Goal: Task Accomplishment & Management: Manage account settings

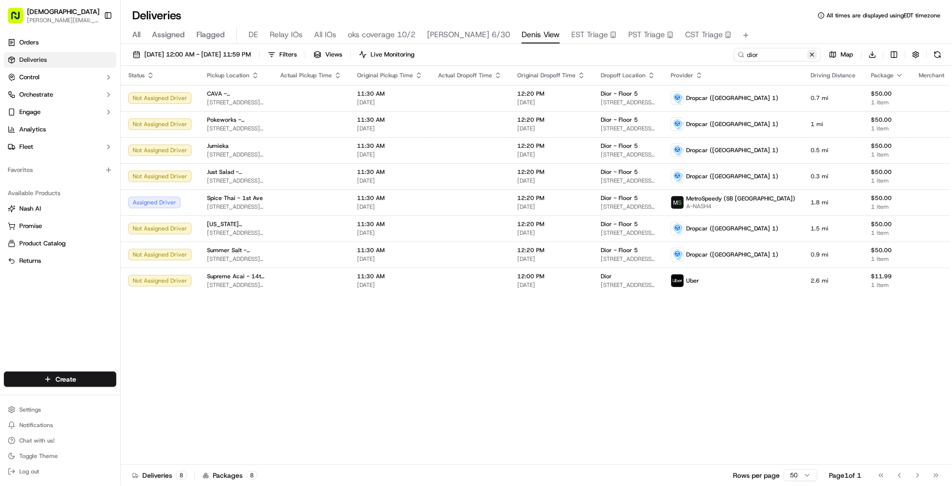
click at [812, 56] on button at bounding box center [812, 55] width 10 height 10
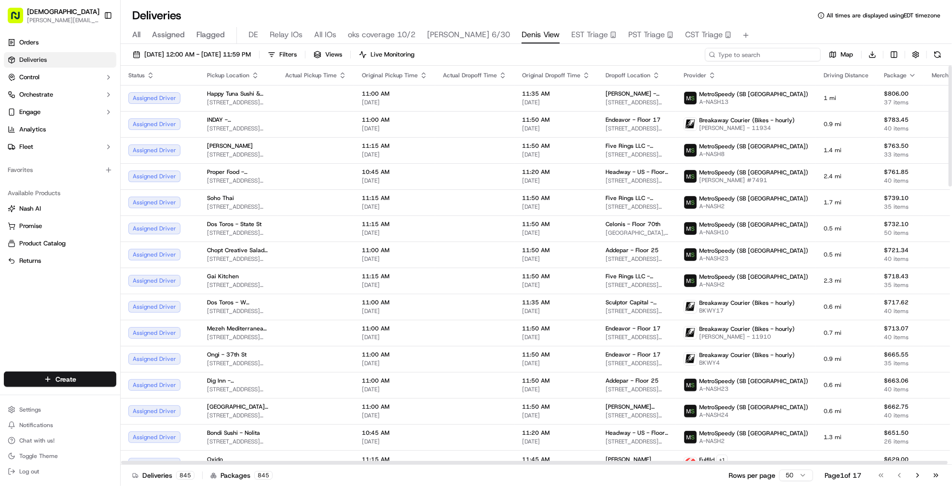
click at [756, 57] on input at bounding box center [763, 55] width 116 height 14
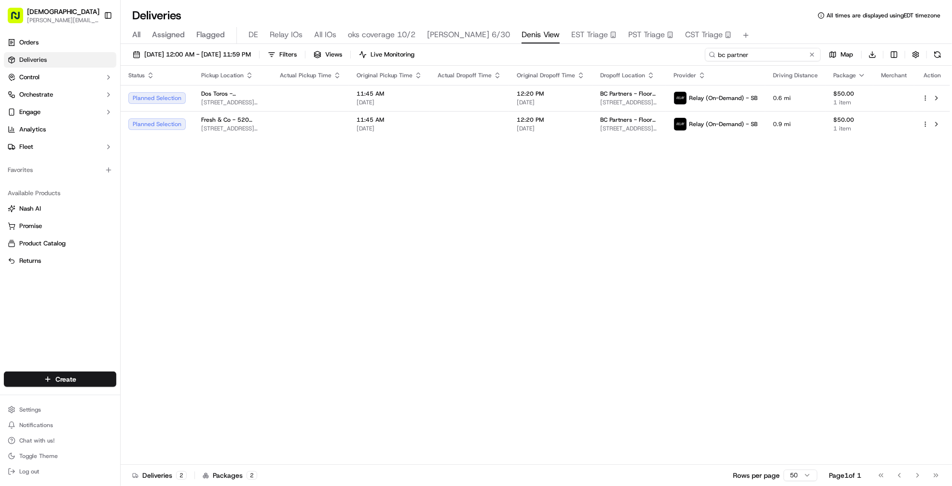
click at [750, 53] on input "bc partner" at bounding box center [763, 55] width 116 height 14
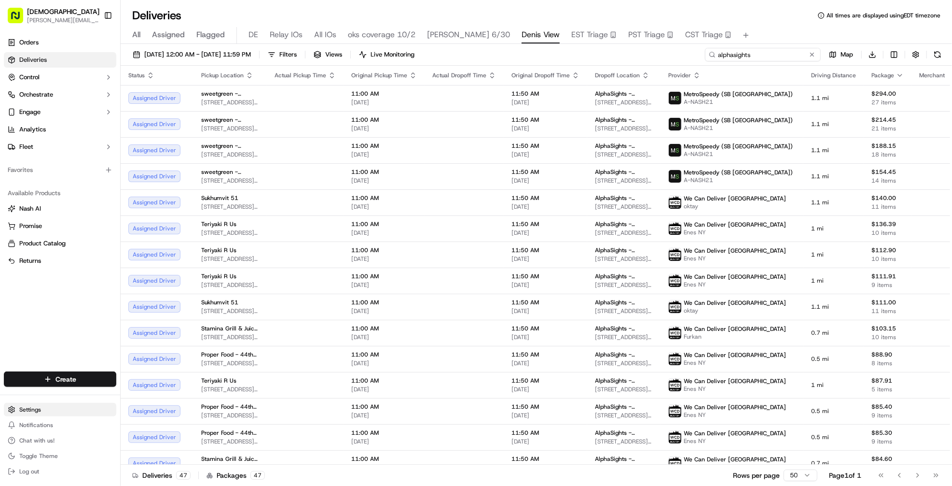
type input "alphasights"
click at [48, 411] on html "Sharebite denis@sharebite.com Toggle Sidebar Orders Deliveries Control Orchestr…" at bounding box center [476, 243] width 952 height 486
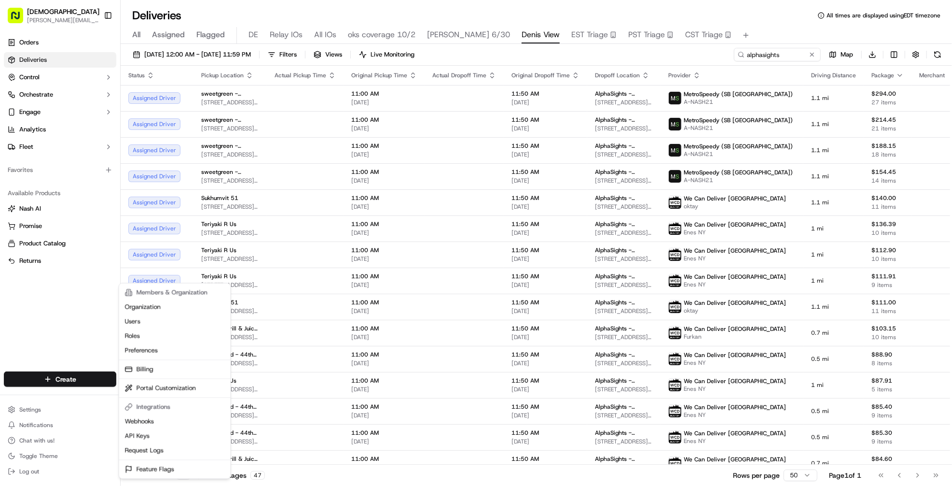
click at [72, 294] on html "Sharebite denis@sharebite.com Toggle Sidebar Orders Deliveries Control Orchestr…" at bounding box center [476, 243] width 952 height 486
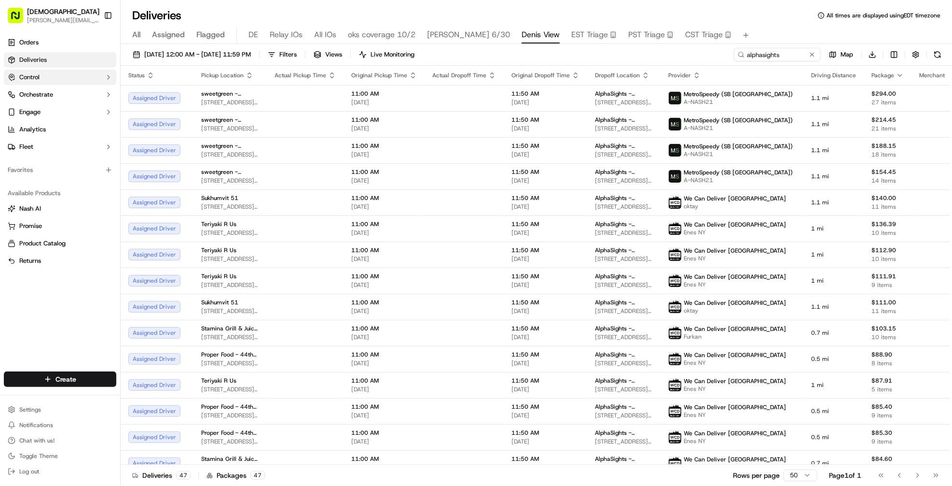
click at [54, 82] on button "Control" at bounding box center [60, 77] width 112 height 15
click at [54, 97] on button "Orchestrate" at bounding box center [60, 94] width 112 height 15
click at [54, 119] on link "Dispatch Strategies" at bounding box center [59, 126] width 89 height 14
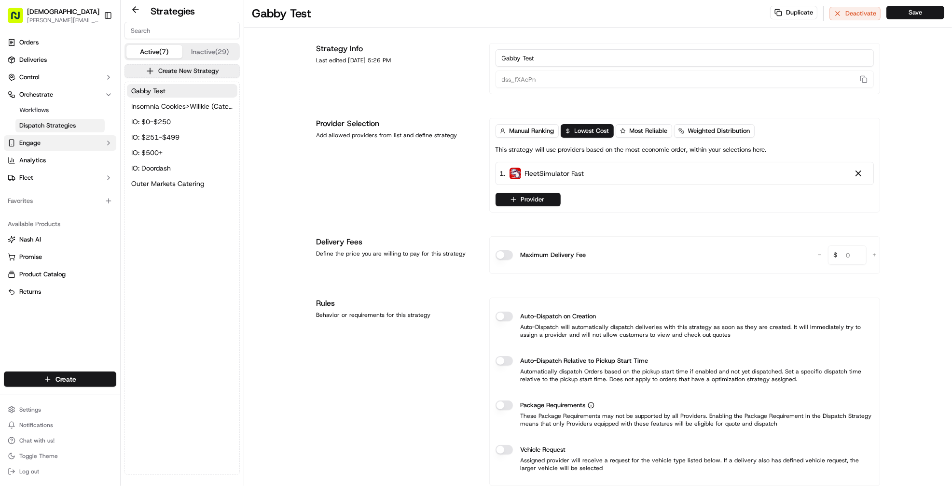
click at [44, 144] on button "Engage" at bounding box center [60, 142] width 112 height 15
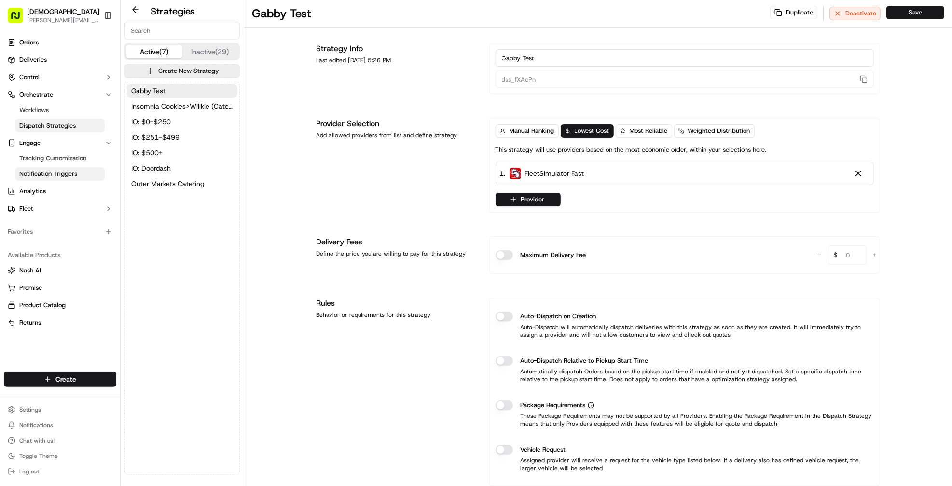
click at [44, 169] on span "Notification Triggers" at bounding box center [48, 173] width 58 height 9
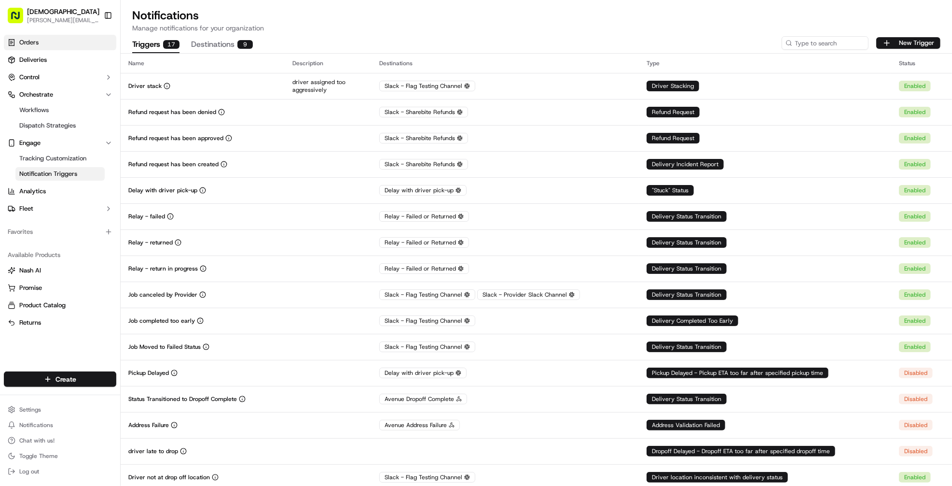
click at [36, 41] on span "Orders" at bounding box center [28, 42] width 19 height 9
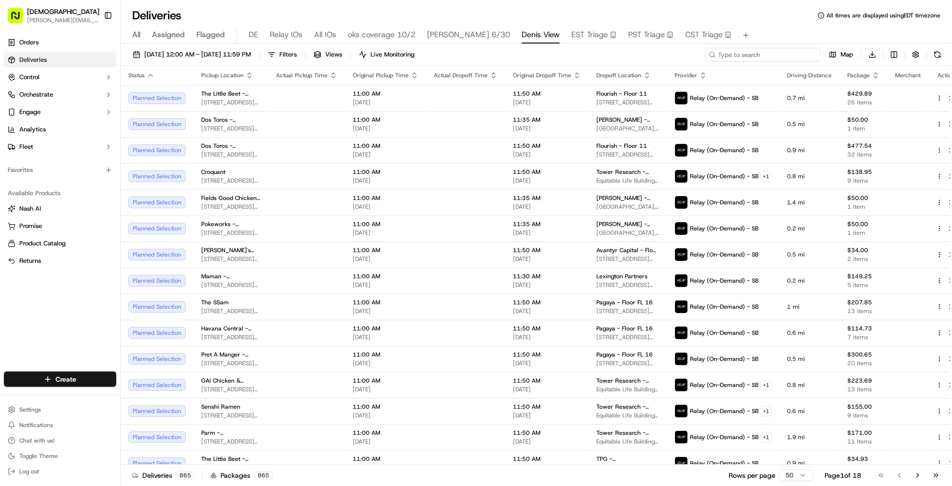
click at [770, 59] on input at bounding box center [763, 55] width 116 height 14
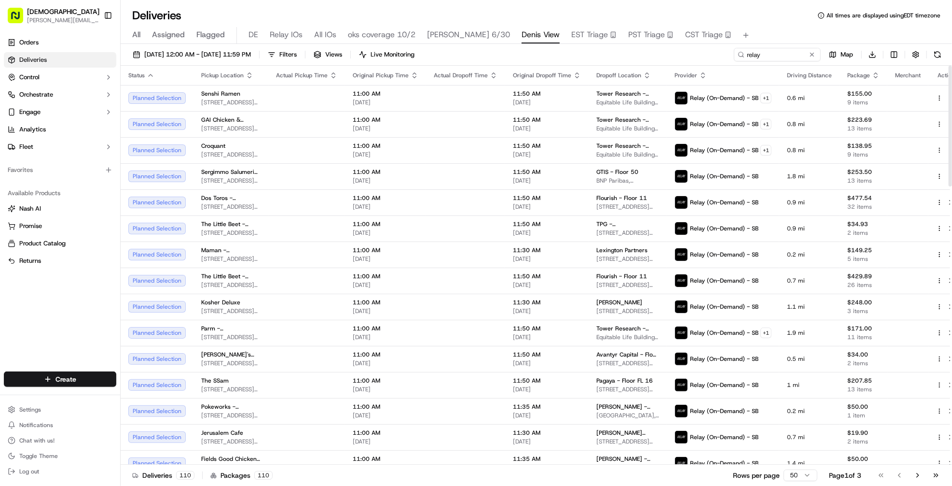
click at [851, 75] on span "Package" at bounding box center [859, 75] width 23 height 8
click at [872, 76] on icon "button" at bounding box center [876, 75] width 8 height 8
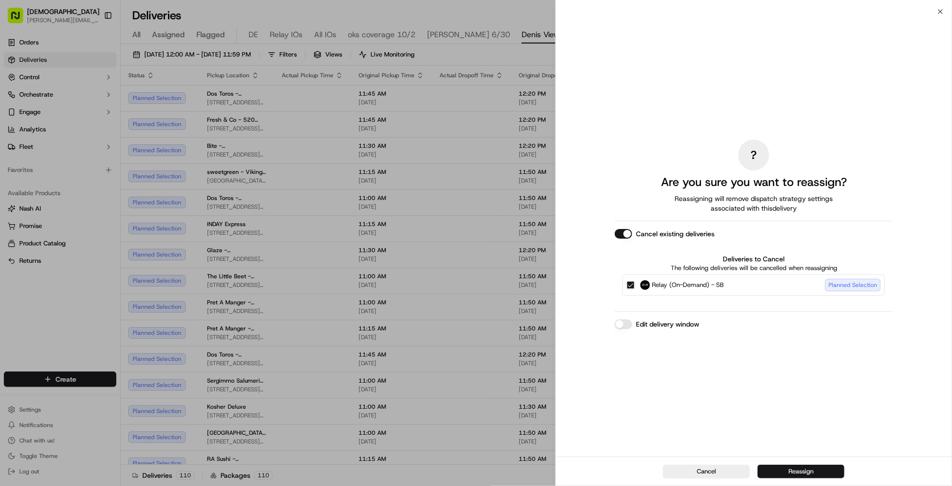
click at [822, 469] on button "Reassign" at bounding box center [801, 471] width 87 height 14
click at [725, 472] on button "Cancel" at bounding box center [706, 471] width 87 height 14
click at [793, 470] on button "Reassign" at bounding box center [801, 471] width 87 height 14
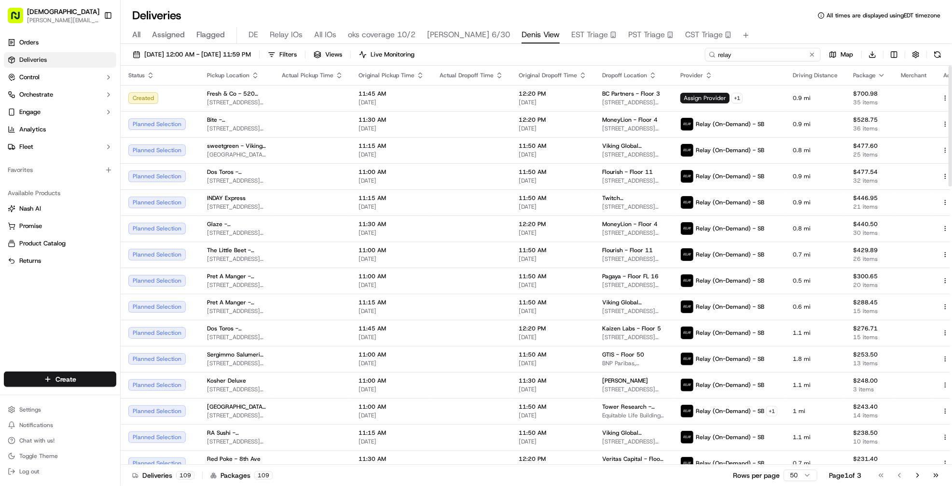
click at [764, 59] on input "relay" at bounding box center [763, 55] width 116 height 14
type input "bc partners"
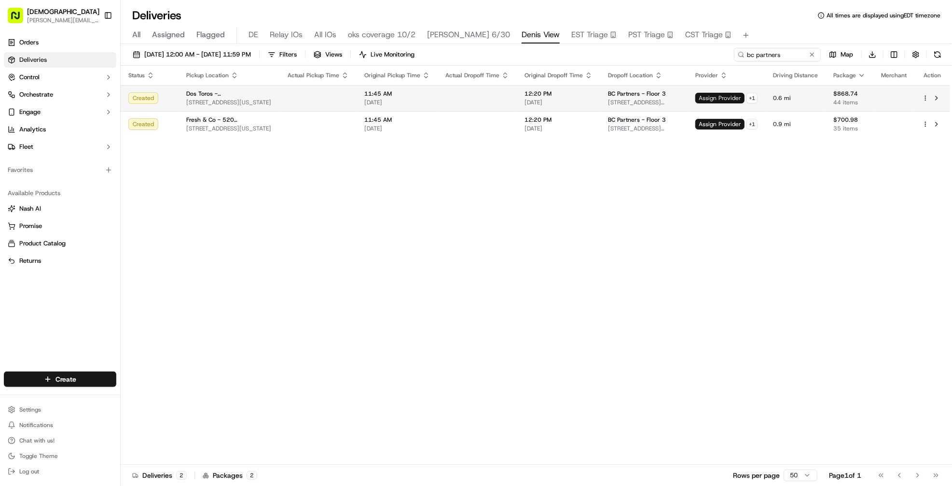
click at [715, 102] on span "Assign Provider" at bounding box center [719, 98] width 49 height 11
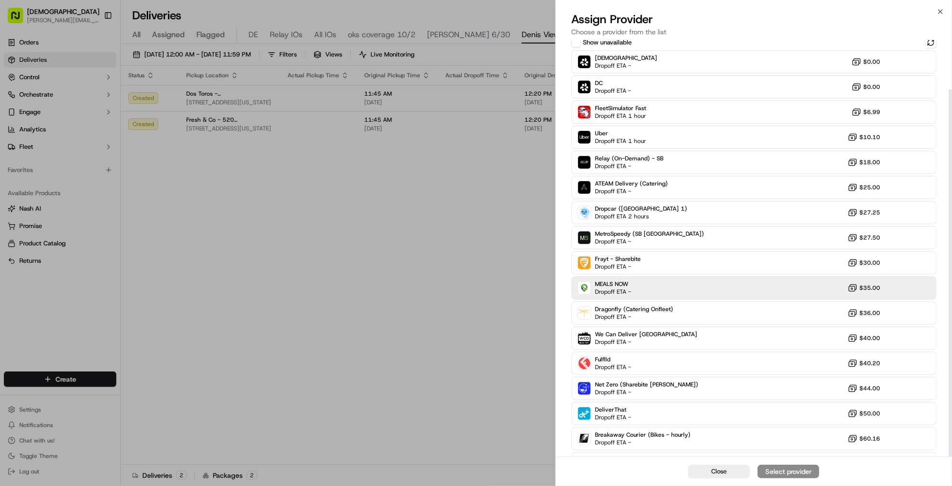
scroll to position [55, 0]
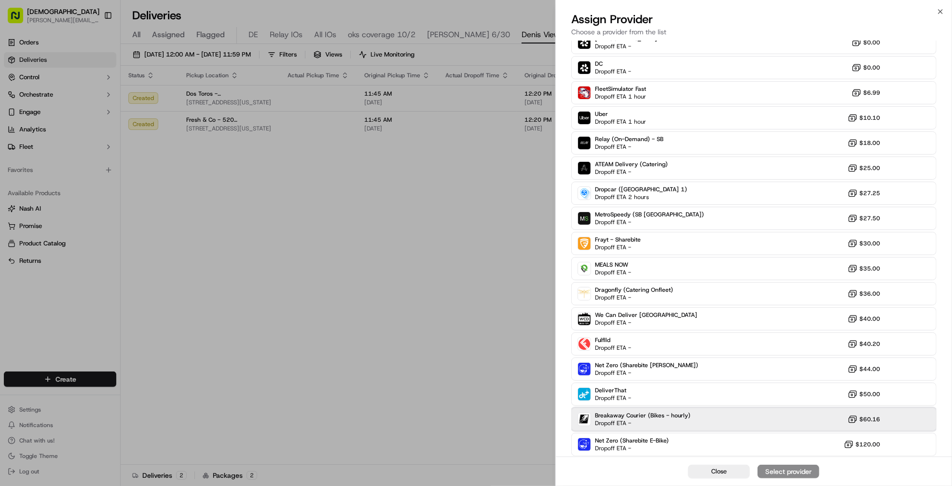
click at [670, 424] on div "Breakaway Courier (Bikes - hourly) Dropoff ETA -" at bounding box center [643, 418] width 96 height 15
click at [780, 480] on div "Close Assign Provider" at bounding box center [754, 470] width 396 height 29
click at [780, 471] on div "Assign Provider" at bounding box center [788, 471] width 47 height 10
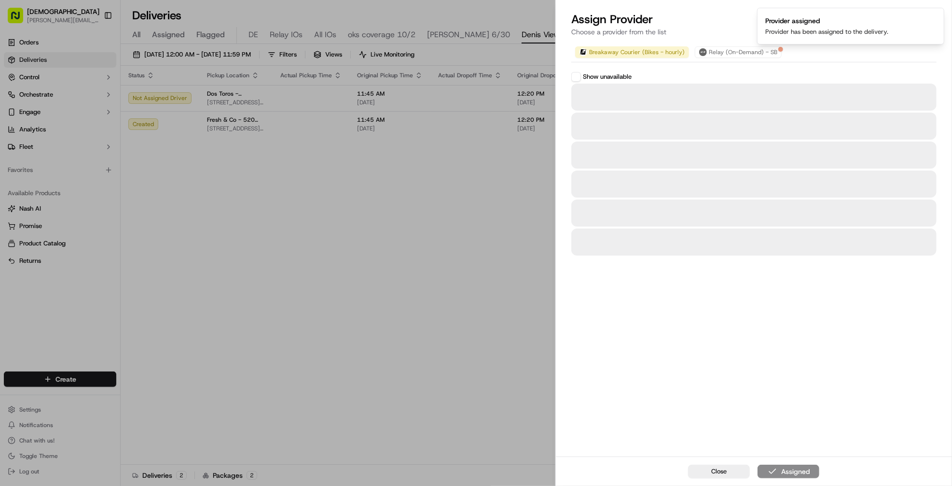
scroll to position [0, 0]
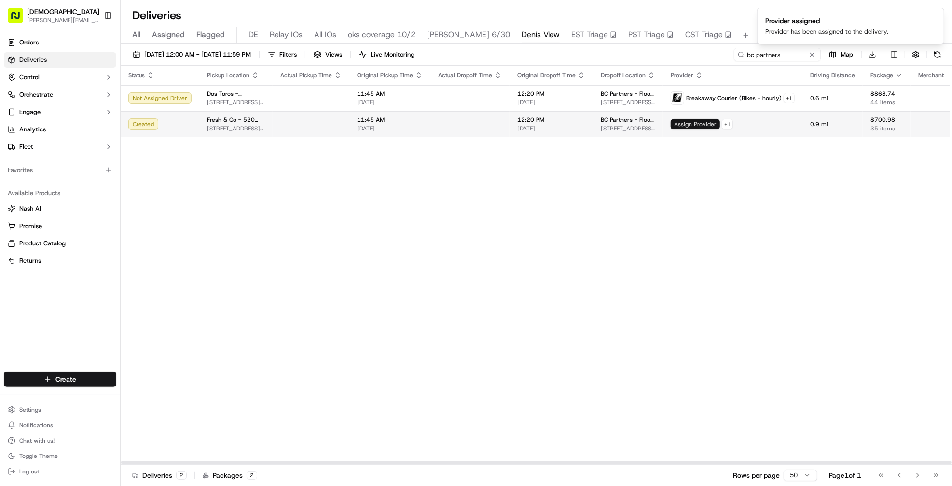
click at [671, 125] on span "Assign Provider" at bounding box center [695, 124] width 49 height 11
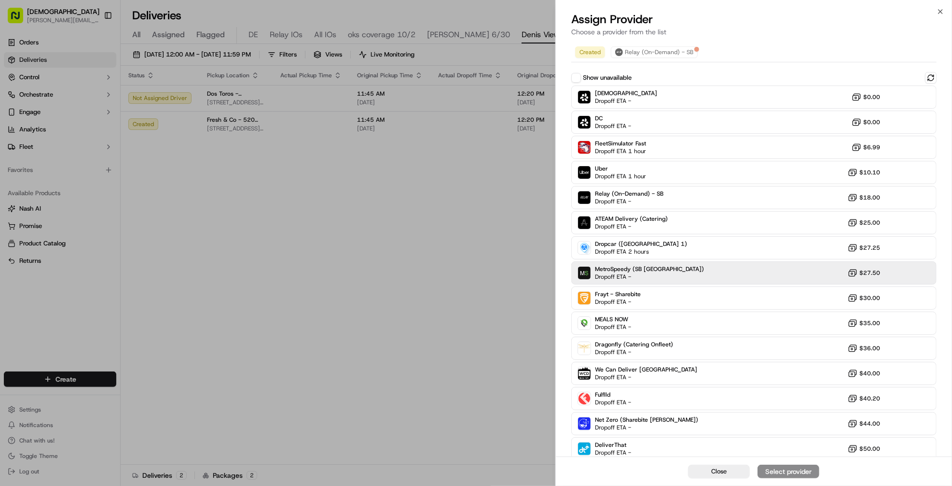
scroll to position [55, 0]
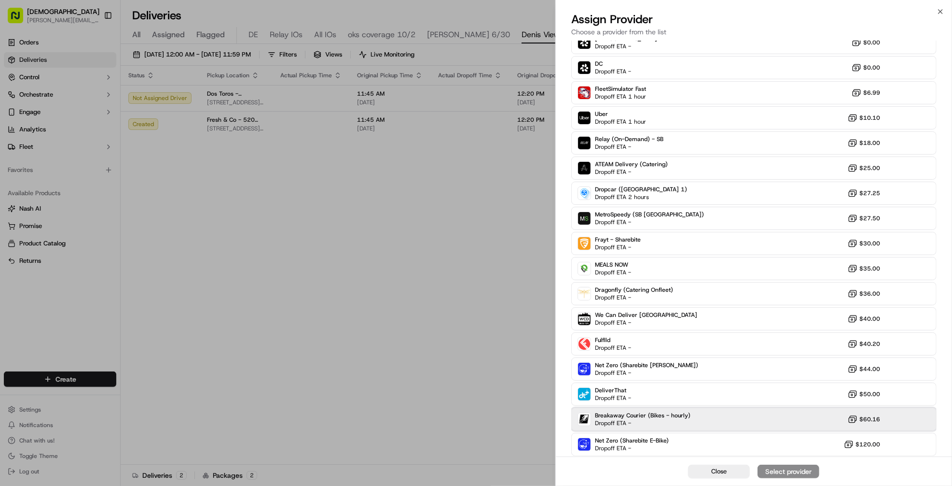
click at [722, 416] on div "Breakaway Courier (Bikes - hourly) Dropoff ETA - $60.16" at bounding box center [753, 418] width 365 height 23
click at [770, 470] on div "Assign Provider" at bounding box center [788, 471] width 47 height 10
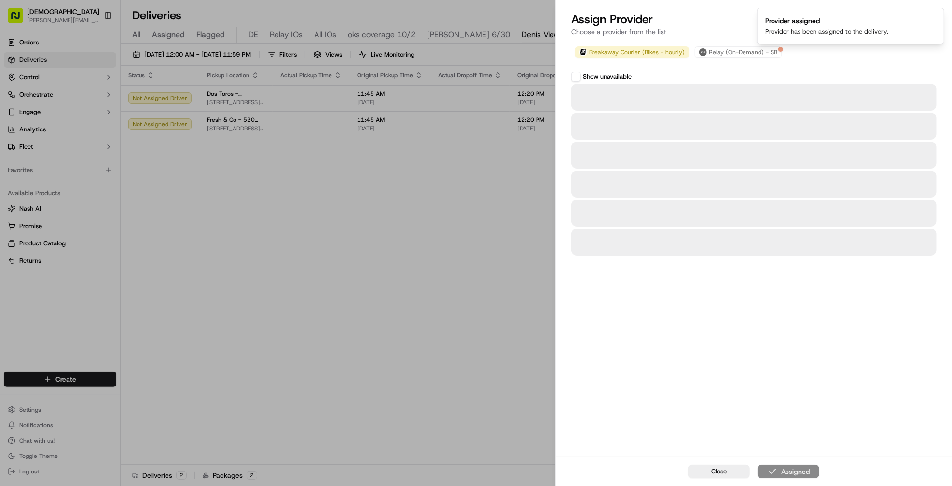
scroll to position [0, 0]
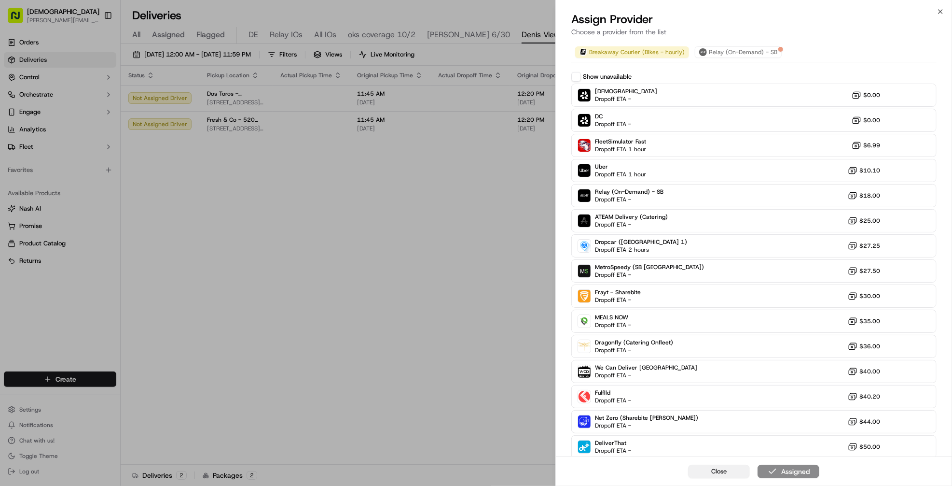
click at [729, 471] on button "Close" at bounding box center [719, 471] width 62 height 14
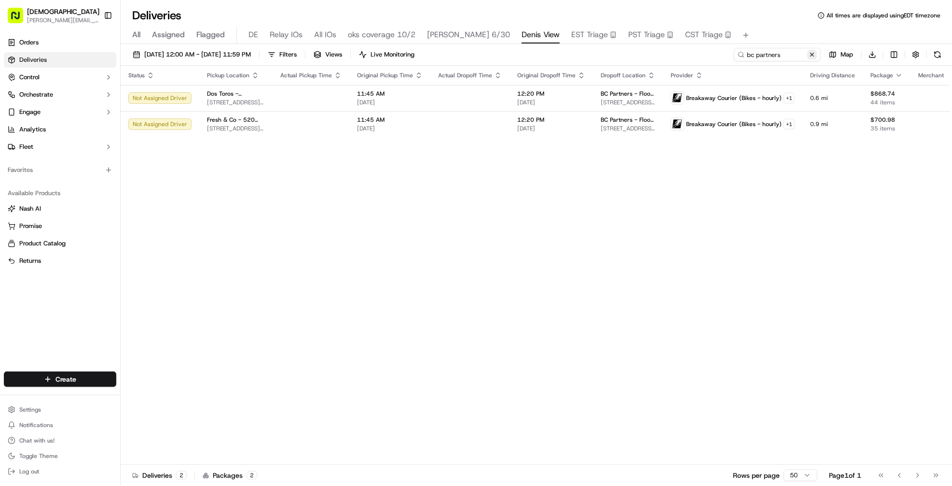
click at [811, 55] on button at bounding box center [812, 55] width 10 height 10
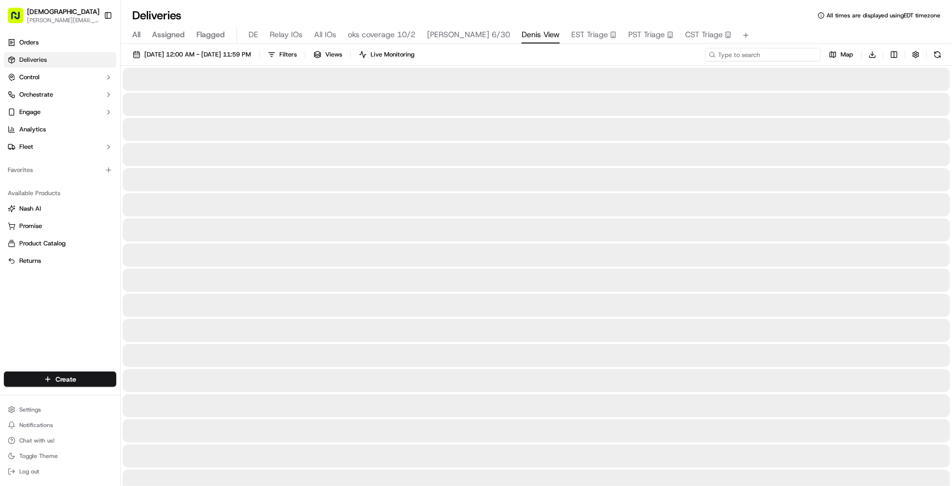
click at [752, 55] on input at bounding box center [763, 55] width 116 height 14
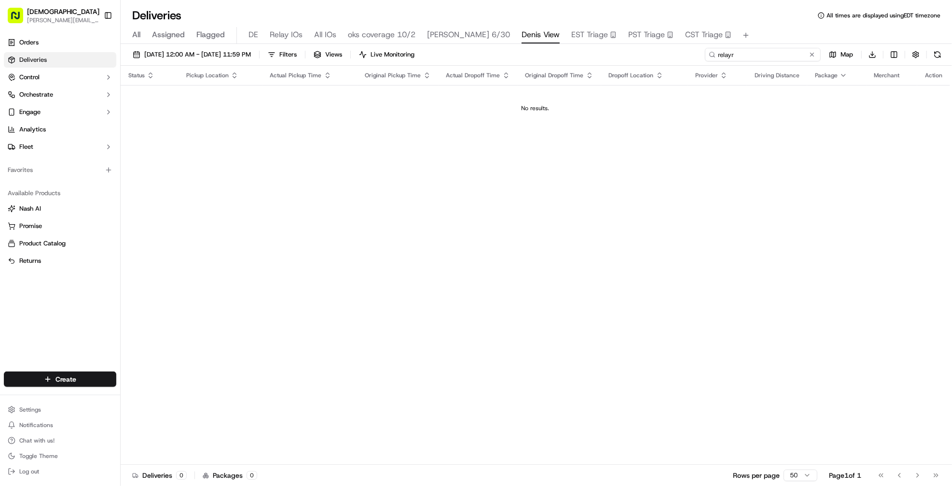
type input "relay"
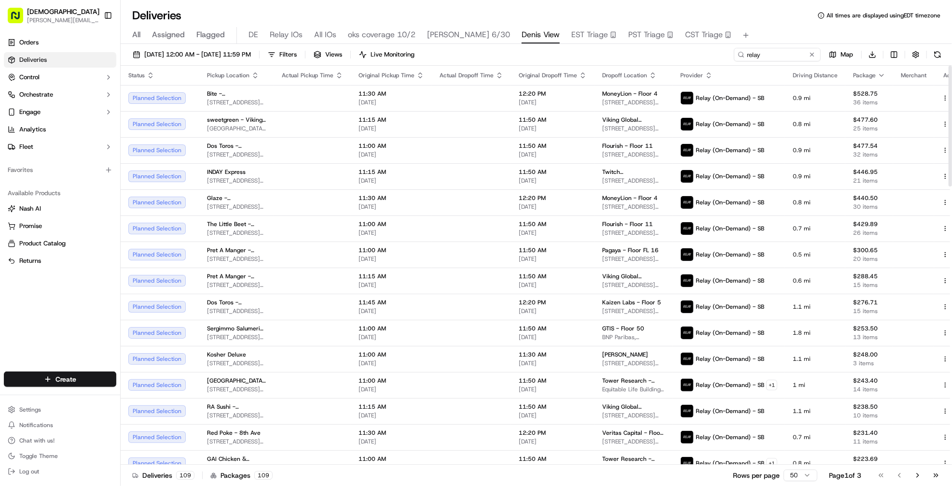
click at [541, 53] on div "09/18/2025 12:00 AM - 09/18/2025 11:59 PM Filters Views Live Monitoring relay M…" at bounding box center [537, 57] width 832 height 18
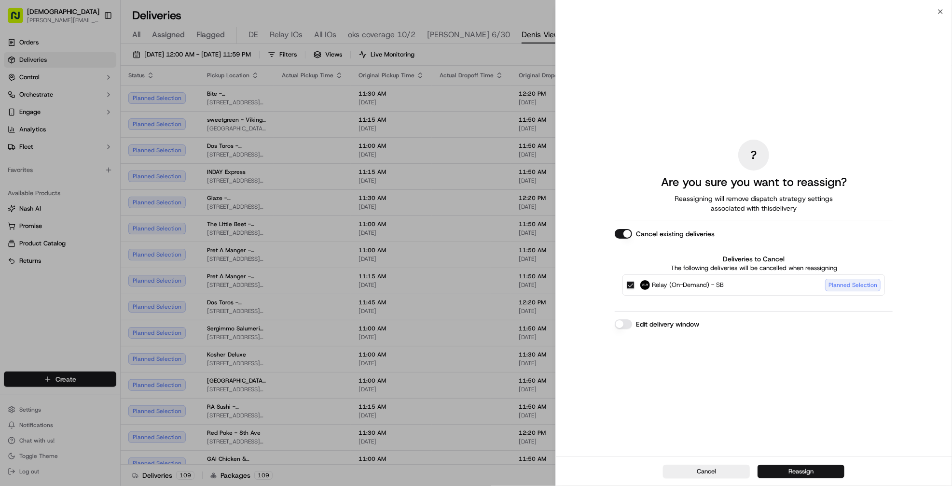
click at [805, 475] on button "Reassign" at bounding box center [801, 471] width 87 height 14
click at [473, 152] on td at bounding box center [471, 150] width 79 height 26
click at [788, 468] on button "Reassign" at bounding box center [801, 471] width 87 height 14
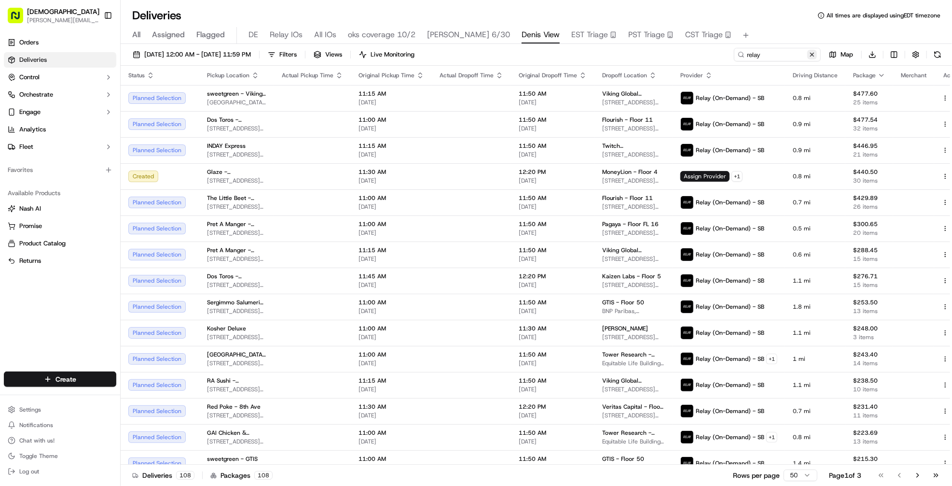
click at [815, 56] on button at bounding box center [812, 55] width 10 height 10
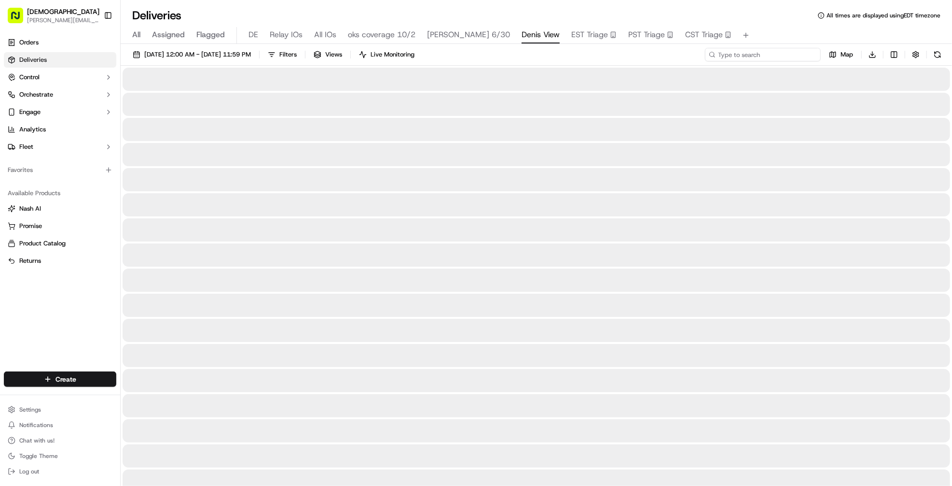
click at [800, 55] on input at bounding box center [763, 55] width 116 height 14
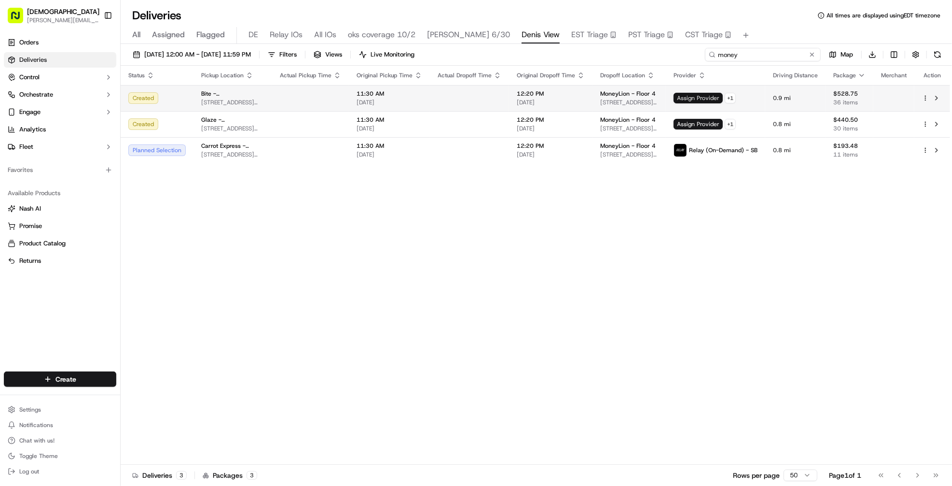
type input "money"
click at [709, 97] on span "Assign Provider" at bounding box center [698, 98] width 49 height 11
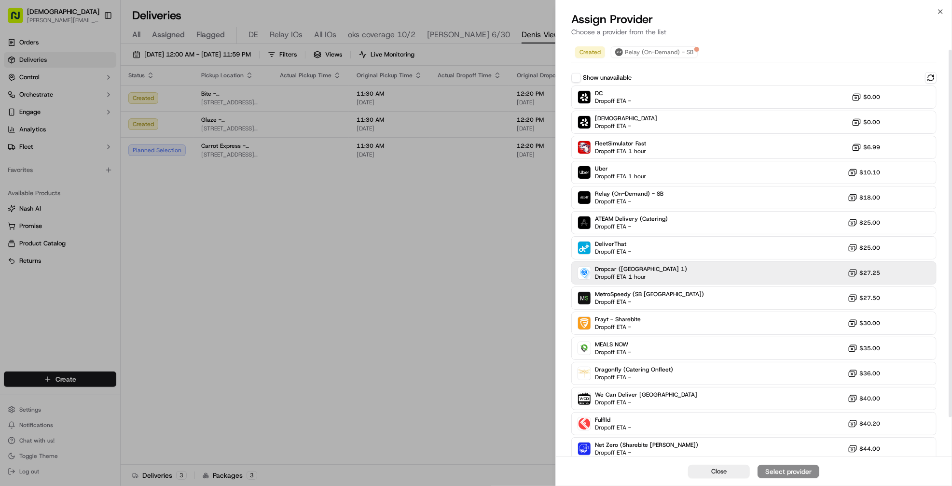
scroll to position [55, 0]
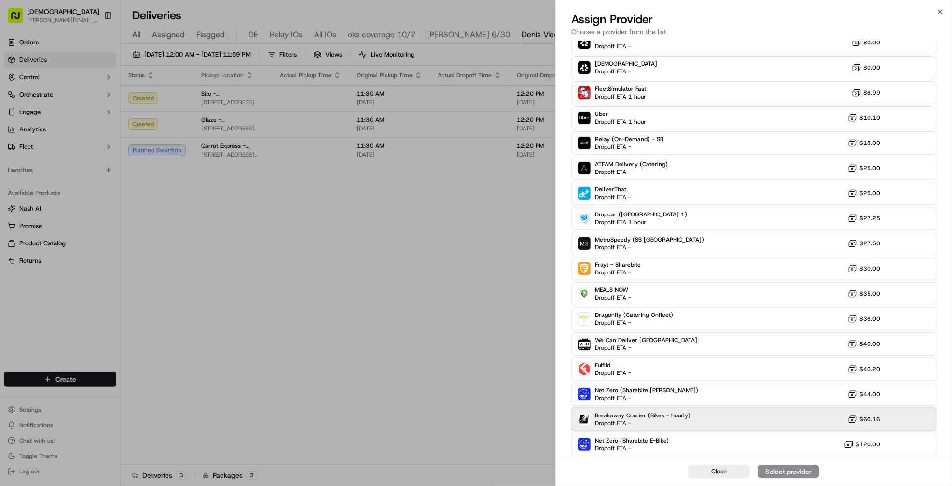
click at [686, 407] on div "Breakaway Courier (Bikes - hourly) Dropoff ETA - $60.16" at bounding box center [753, 418] width 365 height 23
click at [775, 473] on div "Assign Provider" at bounding box center [788, 471] width 47 height 10
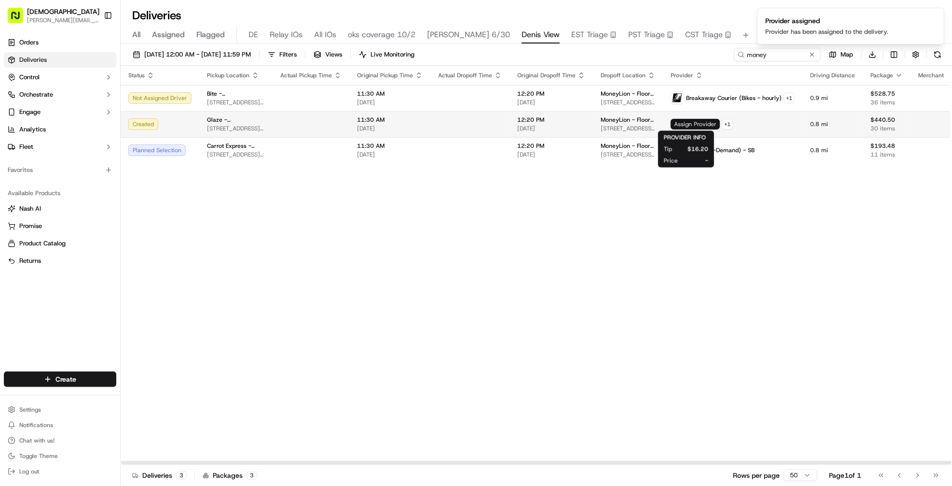
click at [675, 126] on span "Assign Provider" at bounding box center [695, 124] width 49 height 11
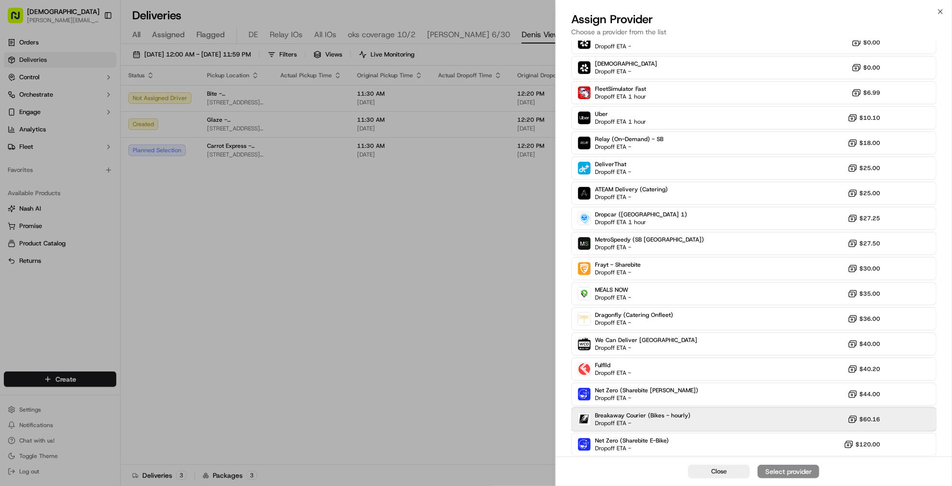
click at [711, 410] on div "Breakaway Courier (Bikes - hourly) Dropoff ETA - $60.16" at bounding box center [753, 418] width 365 height 23
click at [761, 469] on button "Assign Provider" at bounding box center [789, 471] width 62 height 14
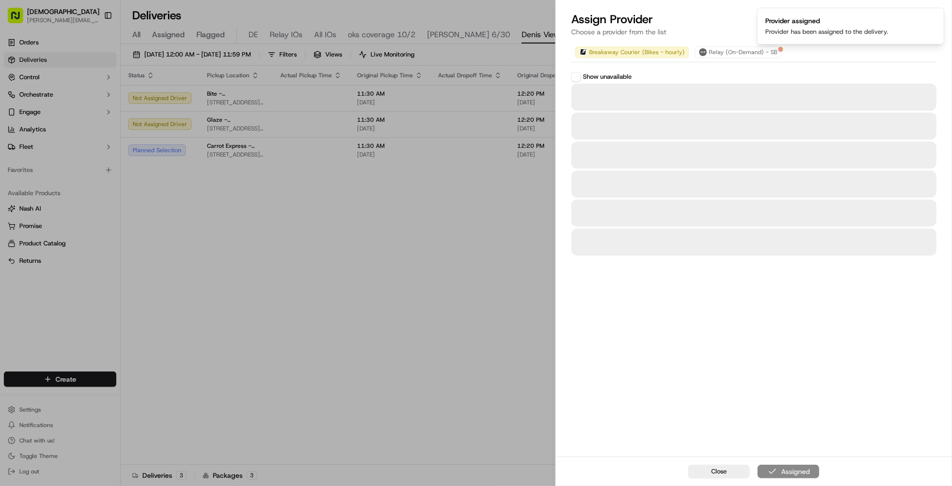
scroll to position [0, 0]
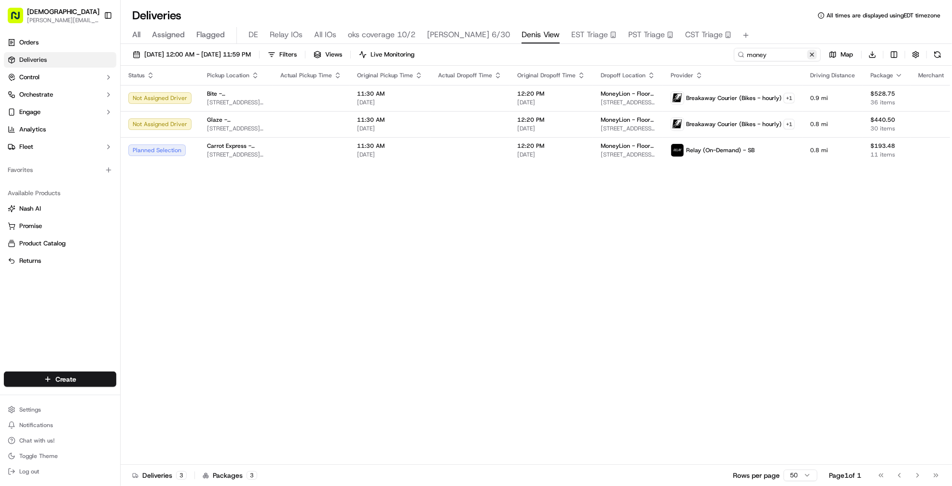
click at [808, 56] on button at bounding box center [812, 55] width 10 height 10
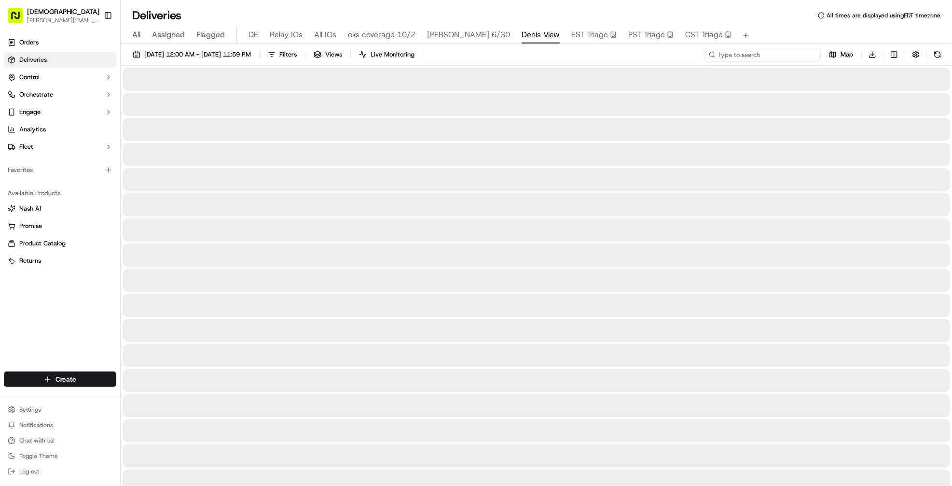
click at [773, 54] on input at bounding box center [763, 55] width 116 height 14
type input "relay"
click at [644, 50] on div "09/18/2025 12:00 AM - 09/18/2025 11:59 PM Filters Views Live Monitoring relay M…" at bounding box center [537, 57] width 832 height 18
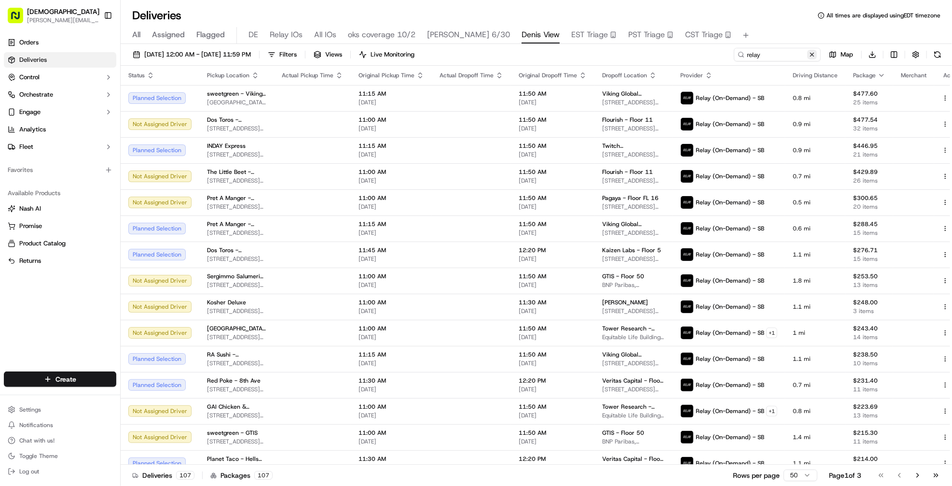
click at [814, 56] on button at bounding box center [812, 55] width 10 height 10
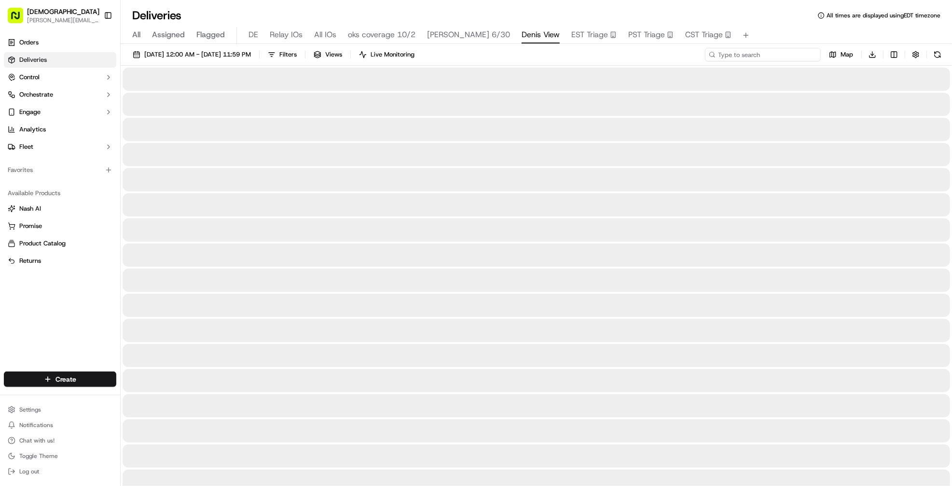
drag, startPoint x: 780, startPoint y: 56, endPoint x: 780, endPoint y: 51, distance: 5.3
click at [780, 51] on input at bounding box center [763, 55] width 116 height 14
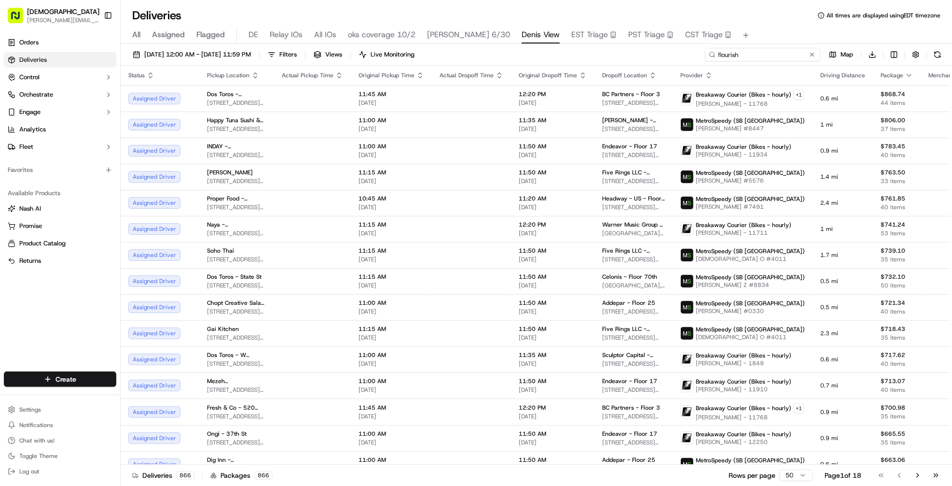
type input "flourish"
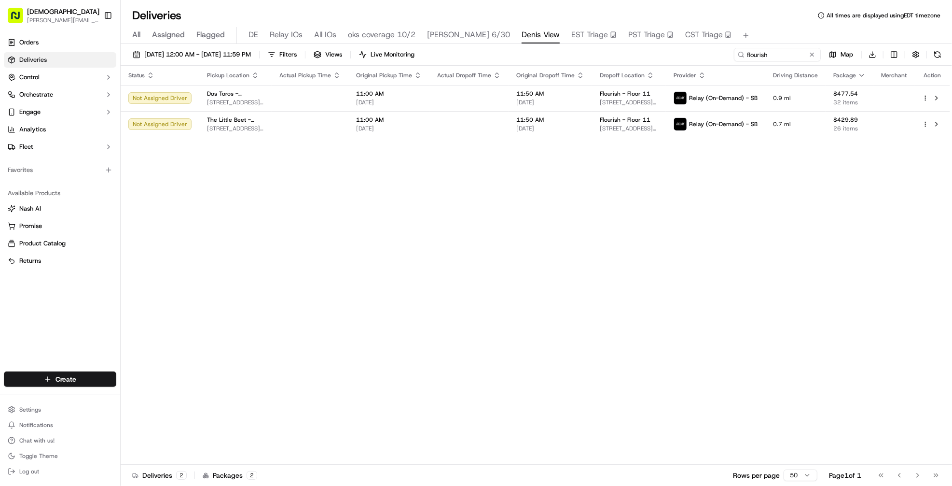
click at [567, 191] on div "Status Pickup Location Actual Pickup Time Original Pickup Time Actual Dropoff T…" at bounding box center [536, 265] width 830 height 399
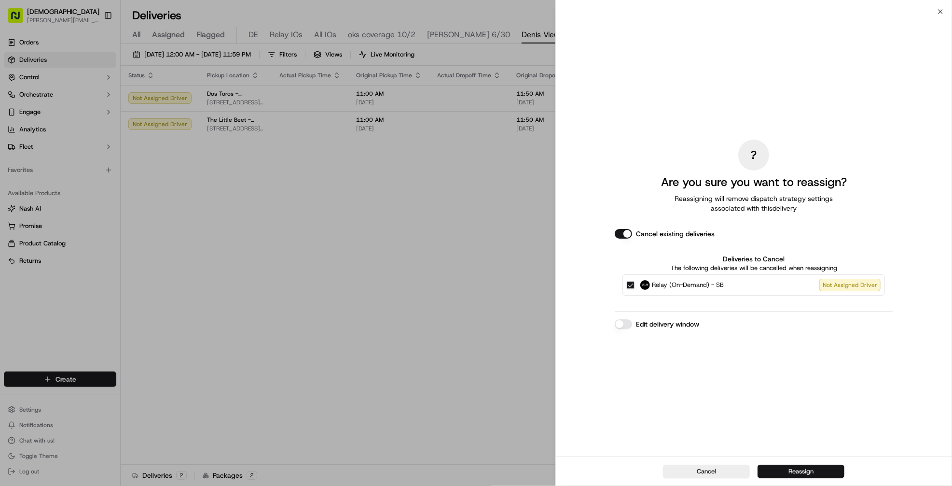
click at [806, 473] on button "Reassign" at bounding box center [801, 471] width 87 height 14
click at [801, 468] on button "Reassign" at bounding box center [801, 471] width 87 height 14
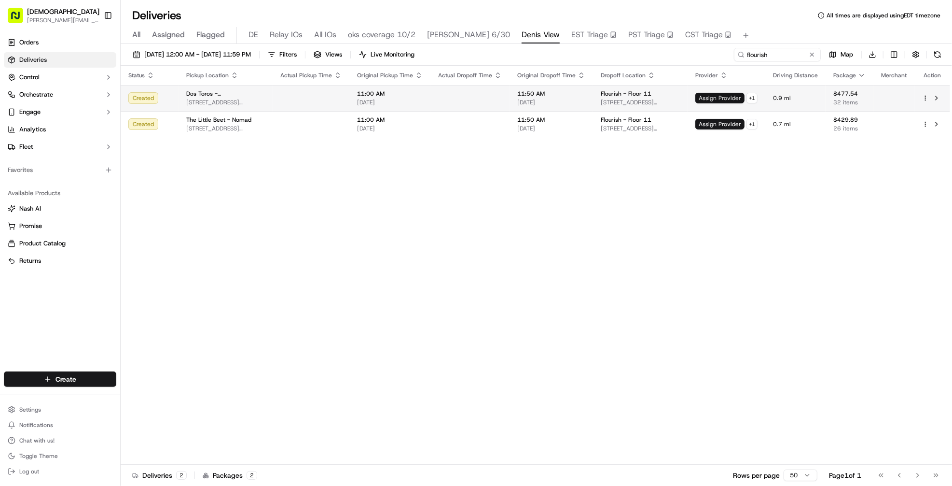
click at [730, 98] on span "Assign Provider" at bounding box center [719, 98] width 49 height 11
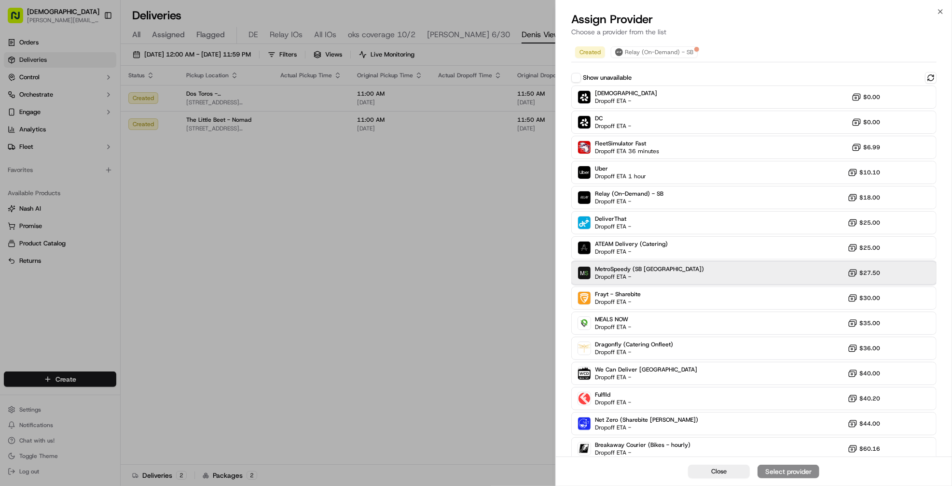
click at [684, 274] on div "MetroSpeedy (SB NYC) Dropoff ETA - $27.50" at bounding box center [753, 272] width 365 height 23
click at [787, 472] on div "Assign Provider" at bounding box center [788, 471] width 47 height 10
click at [787, 472] on div "Close" at bounding box center [754, 470] width 396 height 29
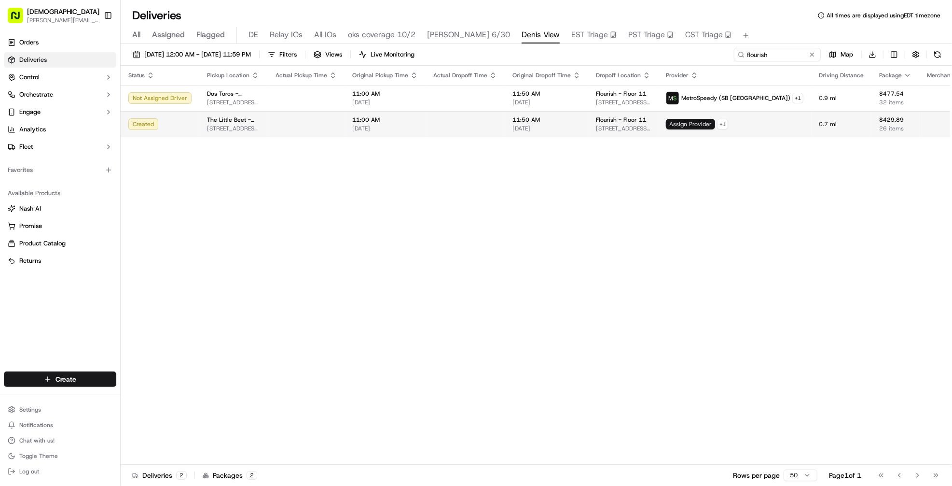
click at [709, 124] on span "Assign Provider" at bounding box center [690, 124] width 49 height 11
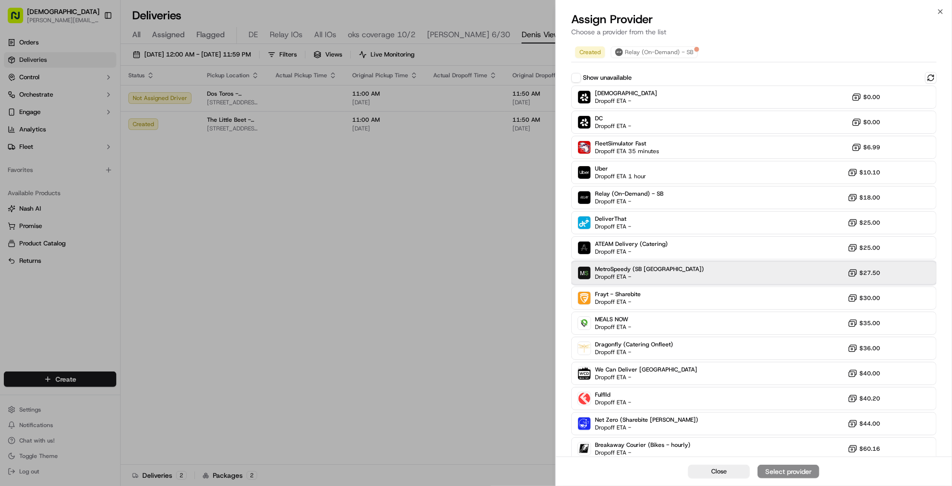
click at [705, 271] on div "MetroSpeedy (SB NYC) Dropoff ETA - $27.50" at bounding box center [753, 272] width 365 height 23
click at [780, 472] on div "Assign Provider" at bounding box center [788, 471] width 47 height 10
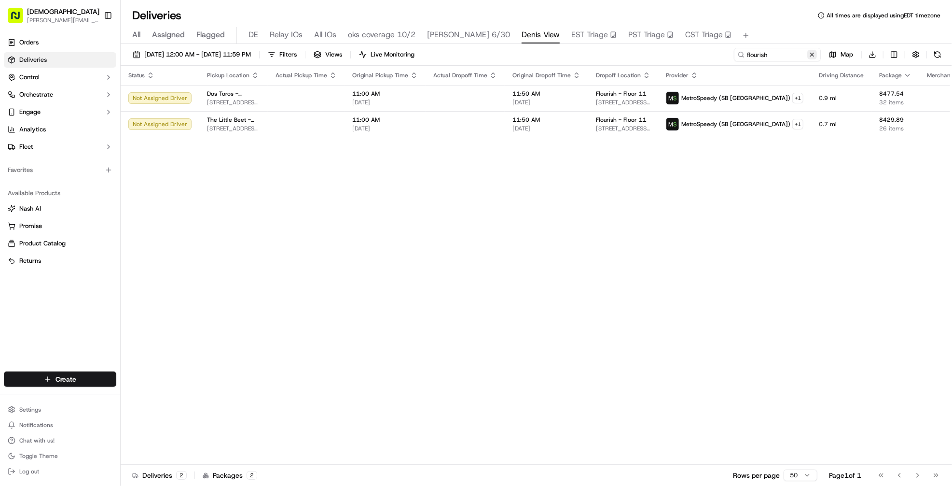
click at [816, 54] on button at bounding box center [812, 55] width 10 height 10
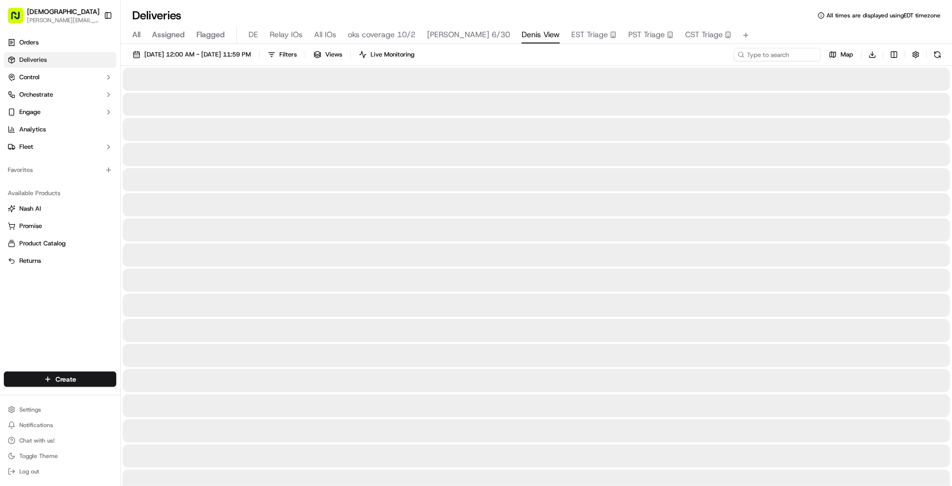
click at [685, 56] on div "09/18/2025 12:00 AM - 09/18/2025 11:59 PM Filters Views Live Monitoring Map Dow…" at bounding box center [537, 57] width 832 height 18
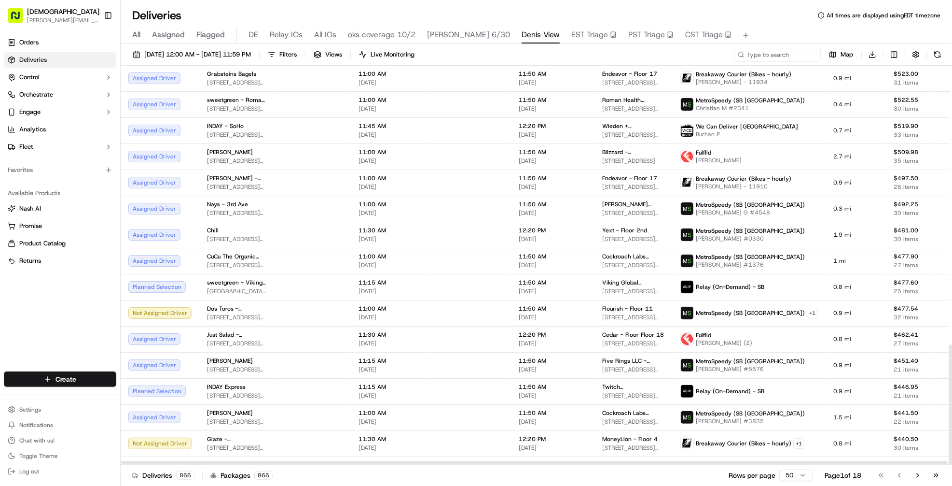
scroll to position [923, 0]
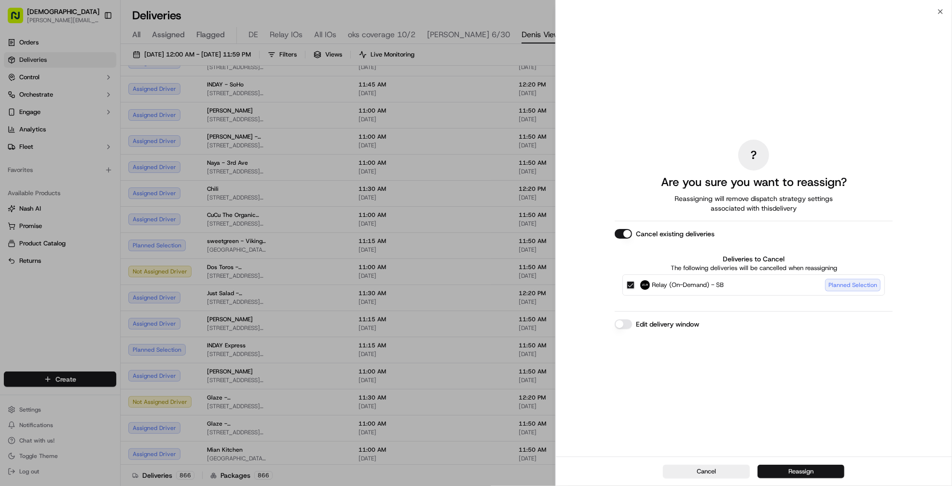
click at [822, 471] on button "Reassign" at bounding box center [801, 471] width 87 height 14
click at [812, 465] on button "Reassign" at bounding box center [801, 471] width 87 height 14
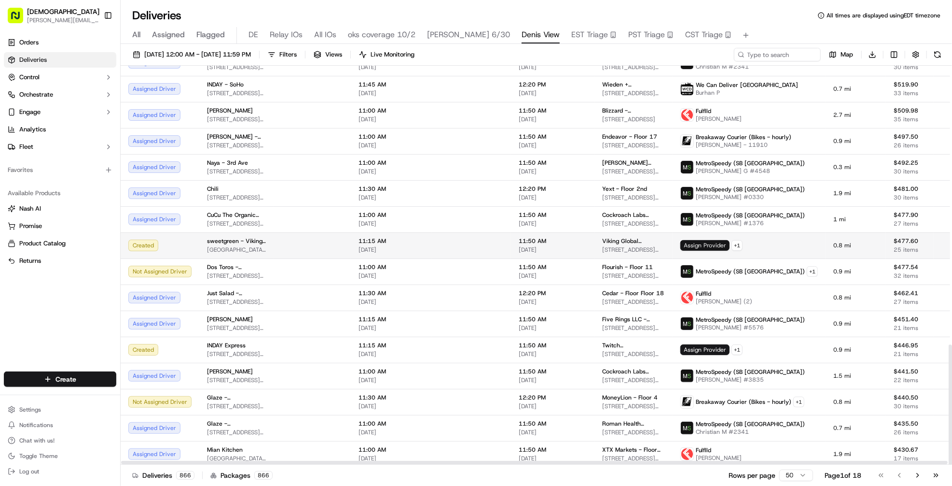
click at [681, 244] on span "Assign Provider" at bounding box center [705, 245] width 49 height 11
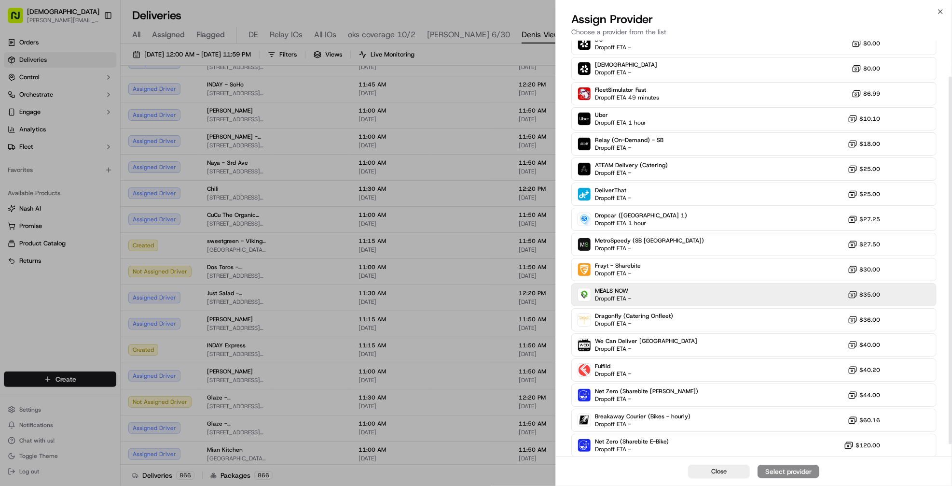
scroll to position [55, 0]
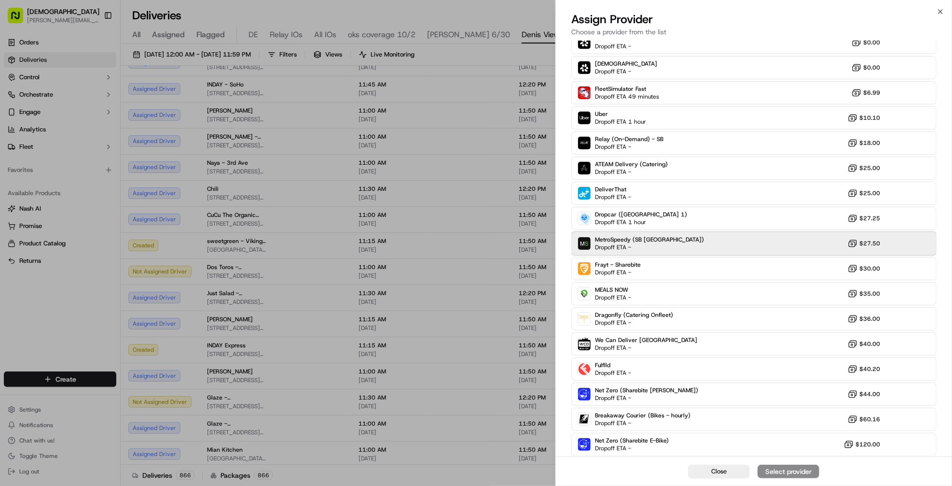
click at [713, 233] on div "MetroSpeedy (SB NYC) Dropoff ETA - $27.50" at bounding box center [753, 243] width 365 height 23
click at [772, 473] on div "Assign Provider" at bounding box center [788, 471] width 47 height 10
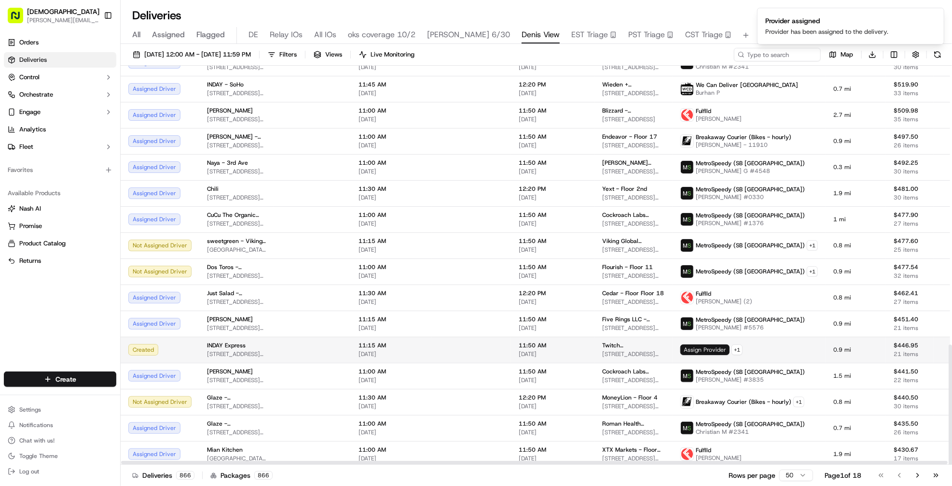
click at [687, 348] on span "Assign Provider" at bounding box center [705, 349] width 49 height 11
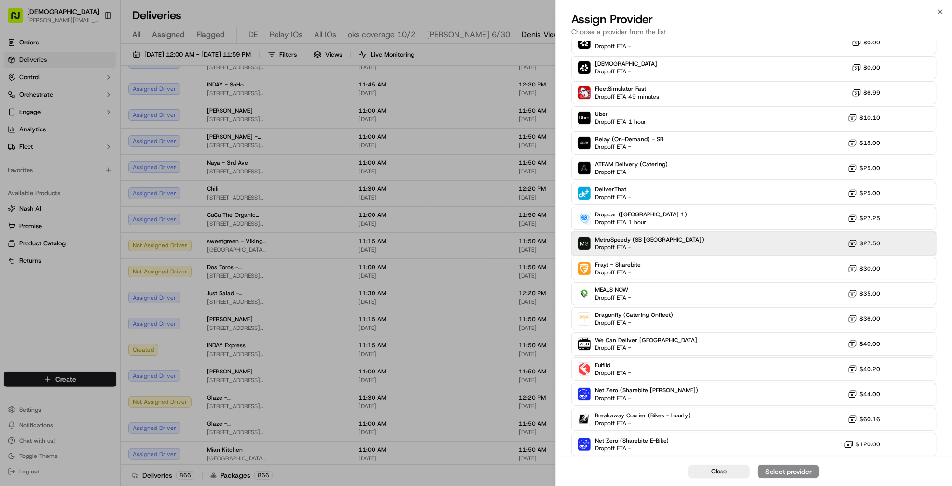
click at [696, 240] on div "MetroSpeedy (SB NYC) Dropoff ETA - $27.50" at bounding box center [753, 243] width 365 height 23
click at [776, 470] on div "Assign Provider" at bounding box center [788, 471] width 47 height 10
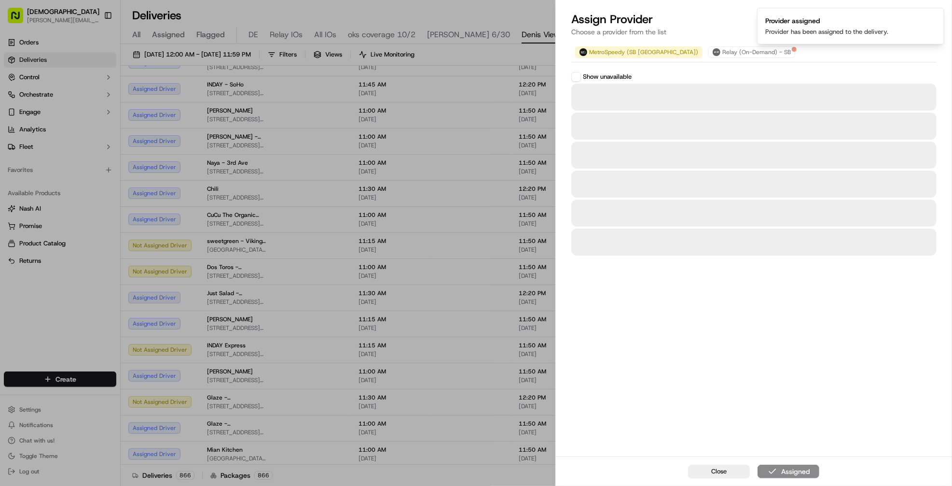
scroll to position [0, 0]
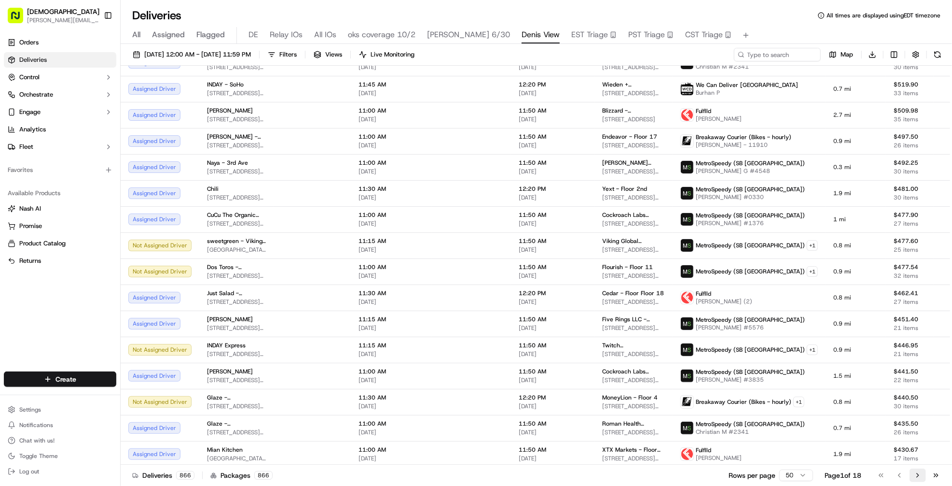
click at [915, 476] on button "Go to next page" at bounding box center [918, 475] width 16 height 14
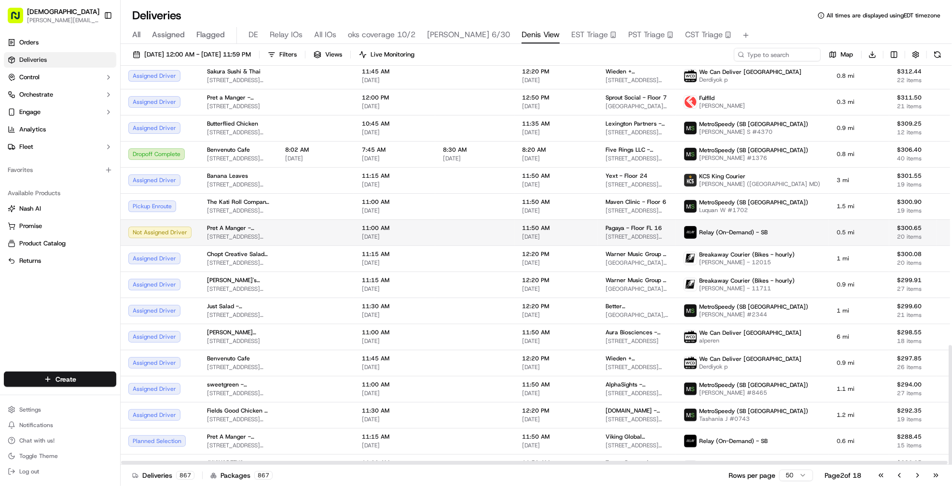
scroll to position [928, 0]
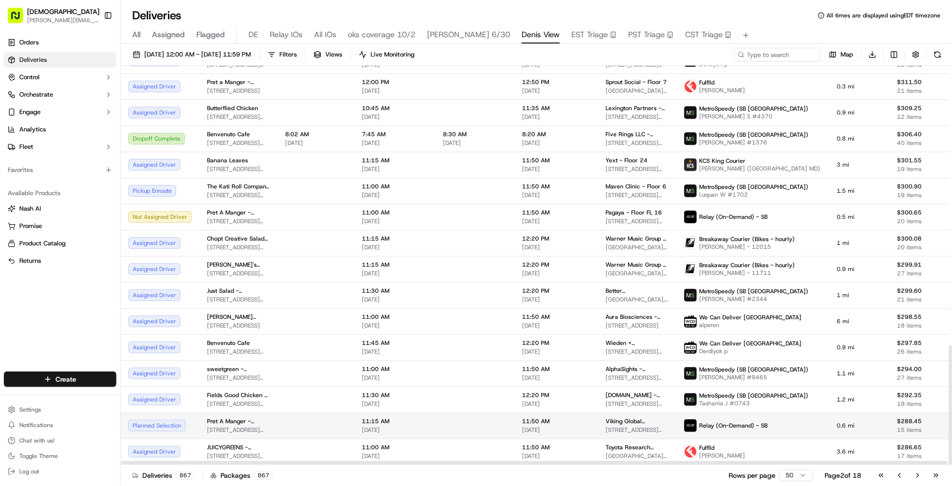
click at [575, 427] on td "11:50 AM 09/18/2025" at bounding box center [555, 425] width 83 height 26
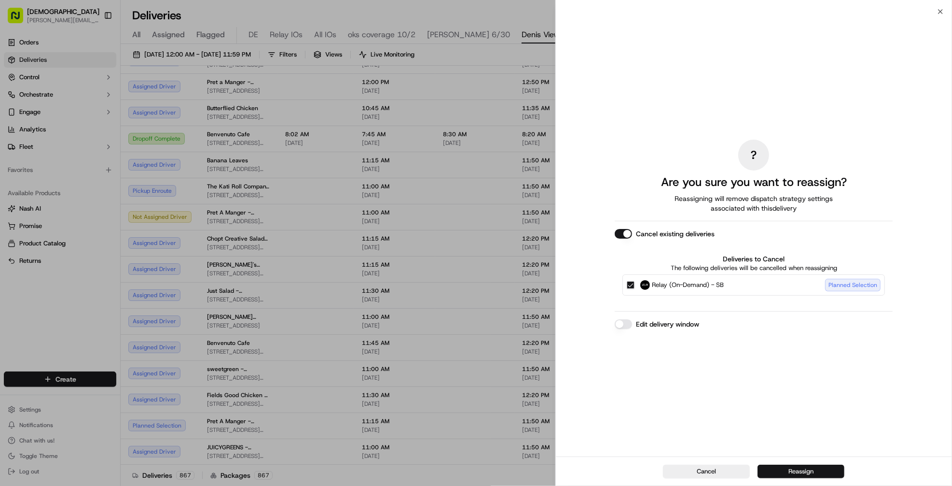
click at [789, 470] on button "Reassign" at bounding box center [801, 471] width 87 height 14
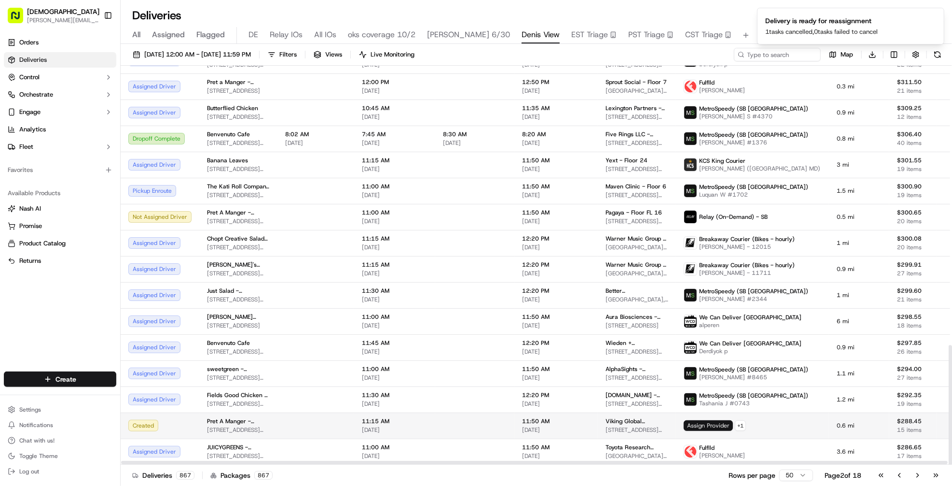
click at [684, 425] on span "Assign Provider" at bounding box center [708, 425] width 49 height 11
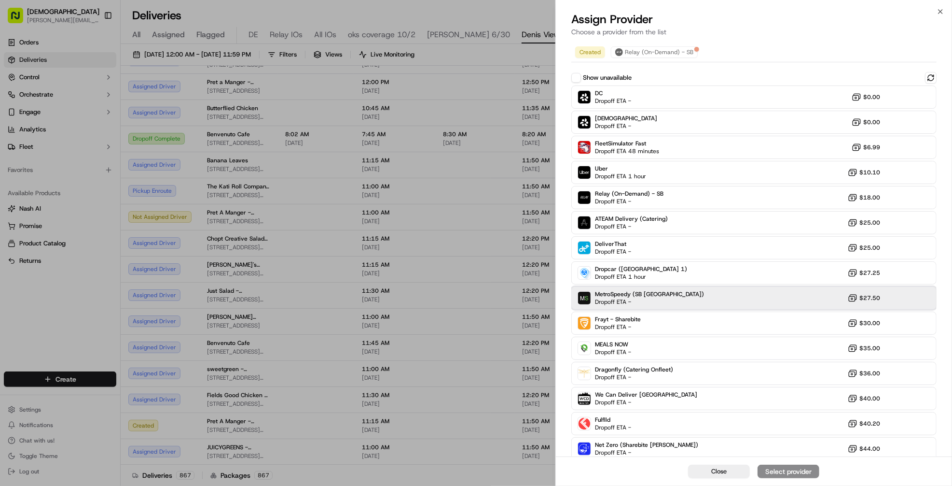
click at [741, 301] on div "MetroSpeedy (SB NYC) Dropoff ETA - $27.50" at bounding box center [753, 297] width 365 height 23
click at [787, 467] on div "Assign Provider" at bounding box center [788, 471] width 47 height 10
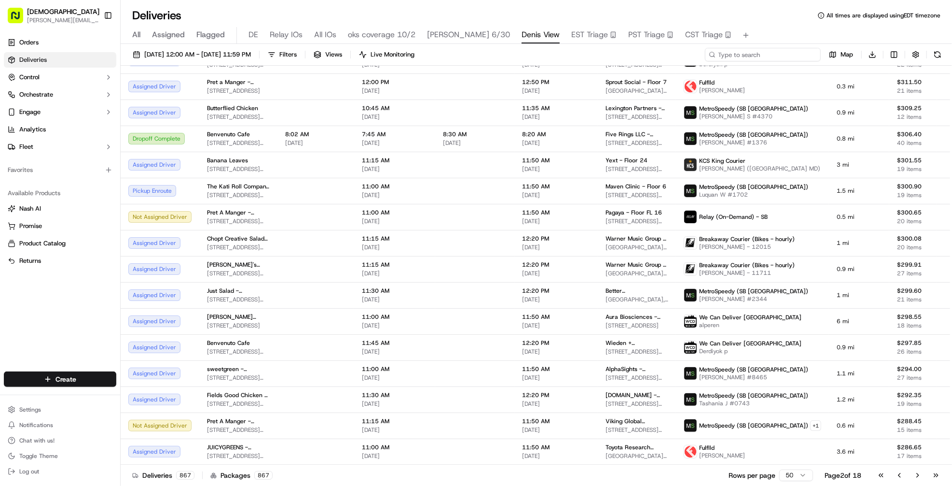
click at [766, 49] on input at bounding box center [763, 55] width 116 height 14
type input "vornado"
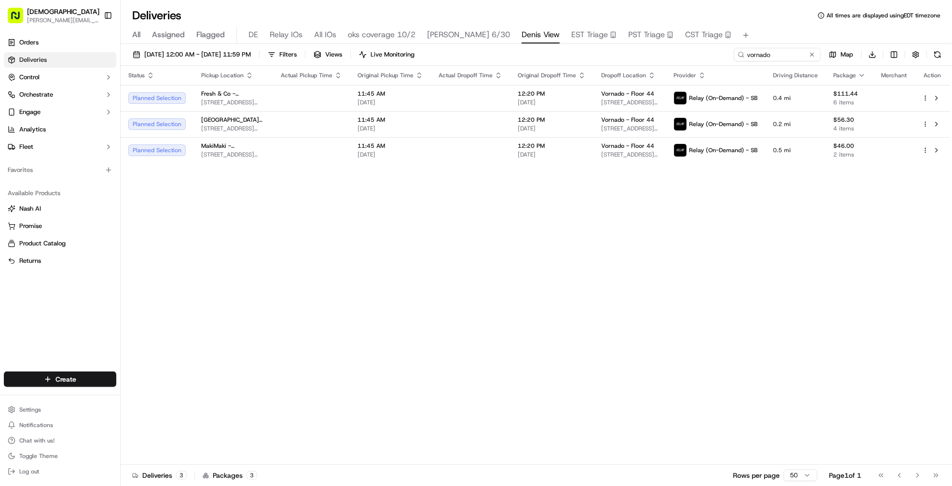
click at [566, 276] on div "Status Pickup Location Actual Pickup Time Original Pickup Time Actual Dropoff T…" at bounding box center [536, 265] width 830 height 399
click at [814, 55] on button at bounding box center [812, 55] width 10 height 10
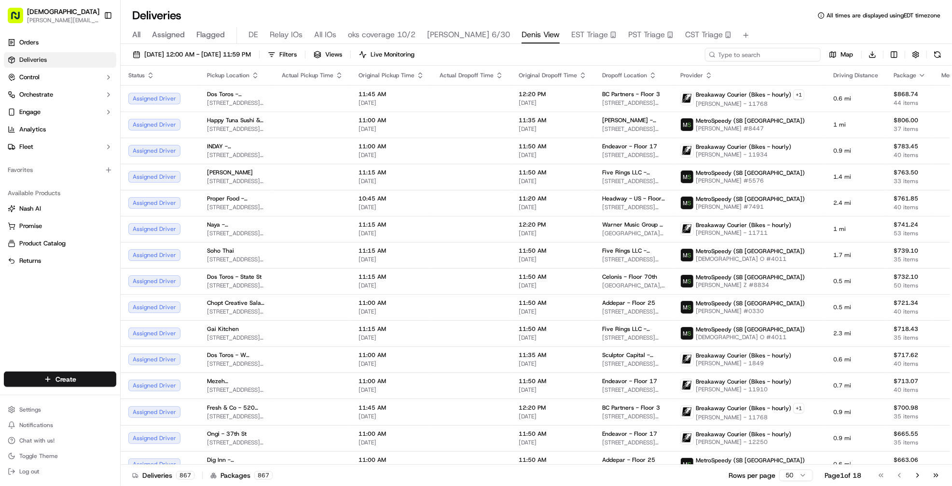
click at [779, 48] on input at bounding box center [763, 55] width 116 height 14
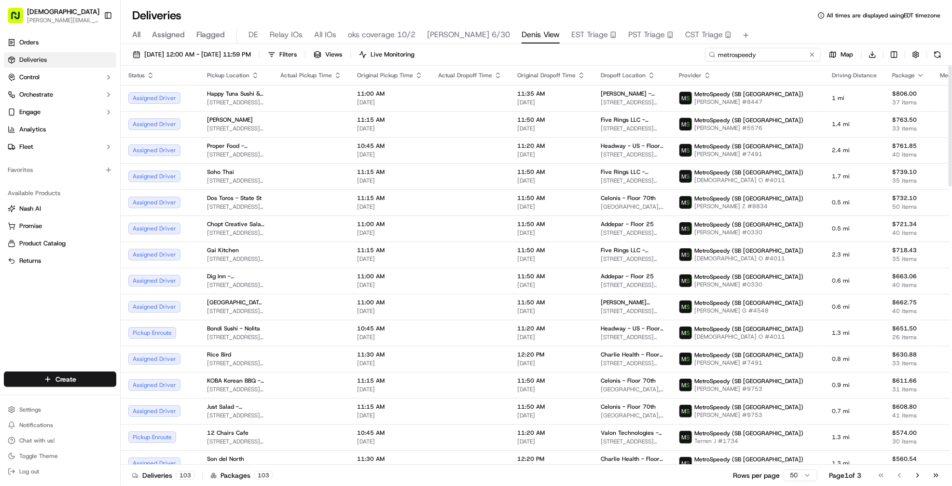
type input "metrospeedy"
click at [704, 74] on icon "button" at bounding box center [708, 75] width 8 height 8
click at [694, 116] on button "Courier Name (A-Z)" at bounding box center [698, 114] width 66 height 12
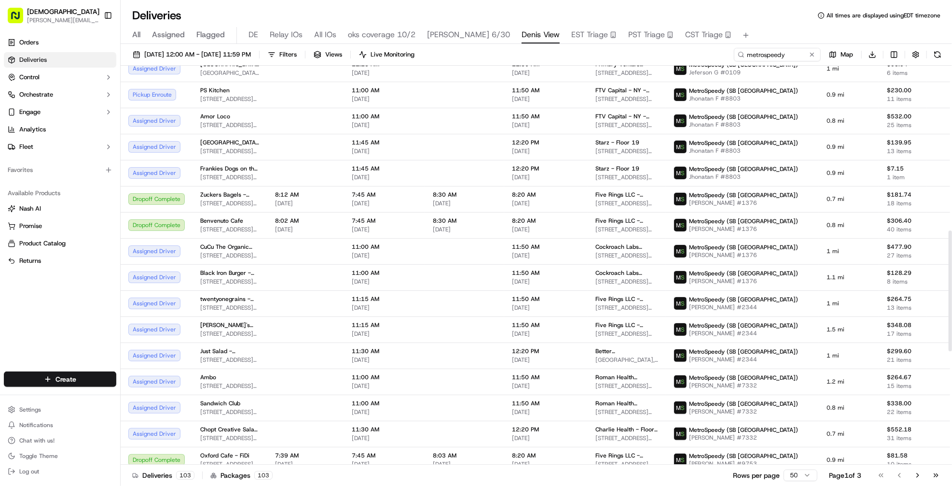
scroll to position [923, 0]
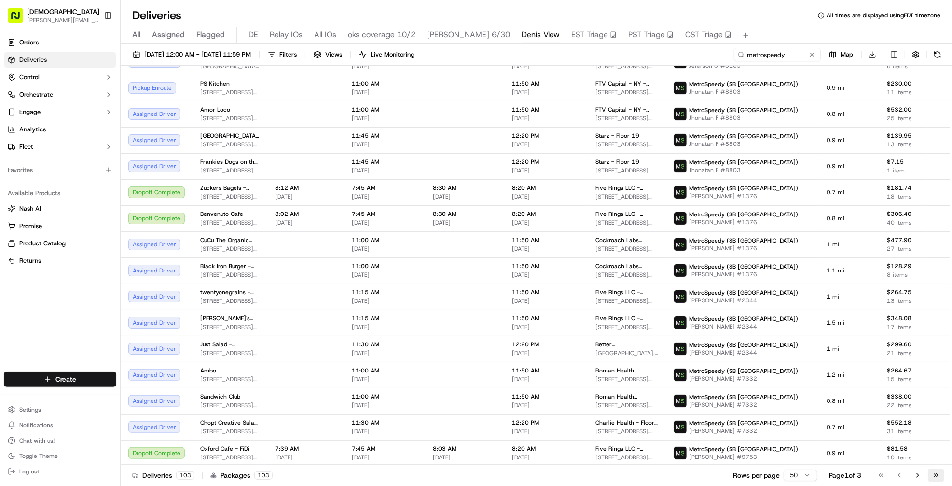
click at [945, 474] on button "Go to last page" at bounding box center [936, 475] width 16 height 14
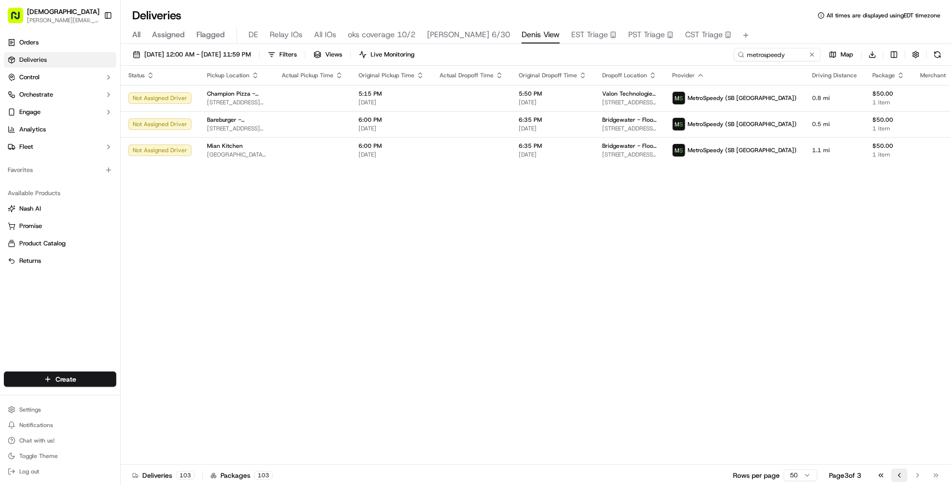
click at [895, 476] on button "Go to previous page" at bounding box center [899, 475] width 16 height 14
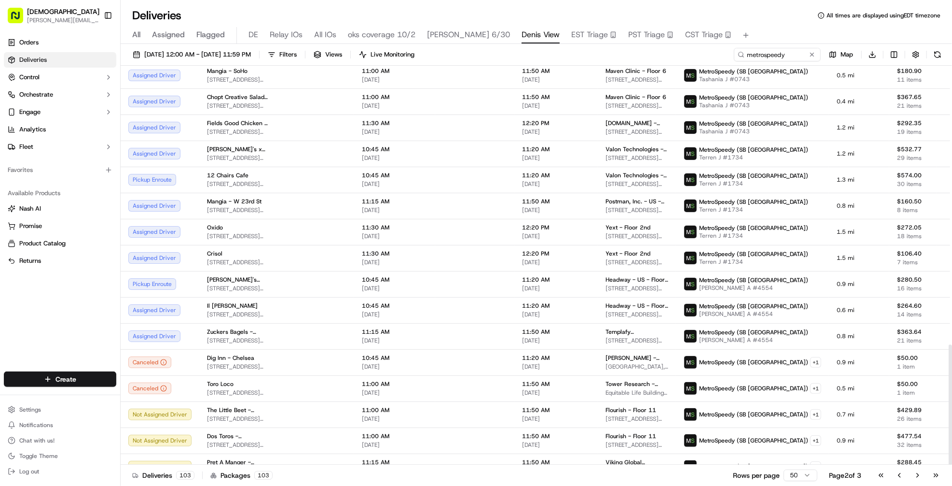
scroll to position [923, 0]
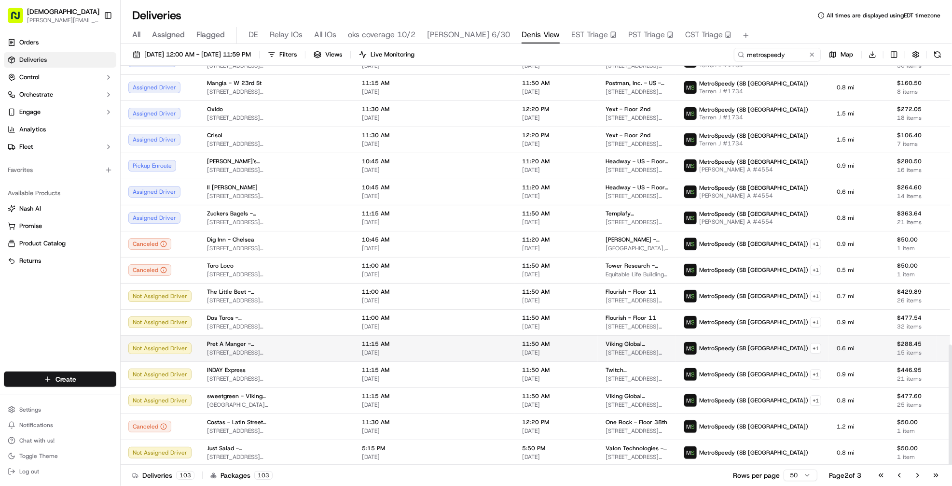
click at [573, 341] on span "11:50 AM" at bounding box center [556, 344] width 68 height 8
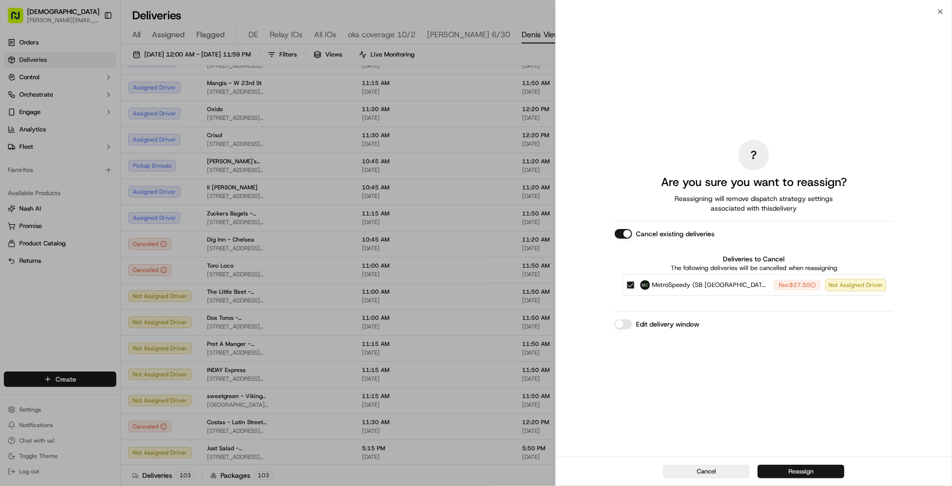
click at [790, 474] on button "Reassign" at bounding box center [801, 471] width 87 height 14
click at [789, 469] on button "Reassign" at bounding box center [801, 471] width 87 height 14
click at [499, 335] on td at bounding box center [474, 348] width 79 height 26
click at [799, 472] on button "Reassign" at bounding box center [801, 471] width 87 height 14
click at [692, 469] on button "Cancel" at bounding box center [706, 471] width 87 height 14
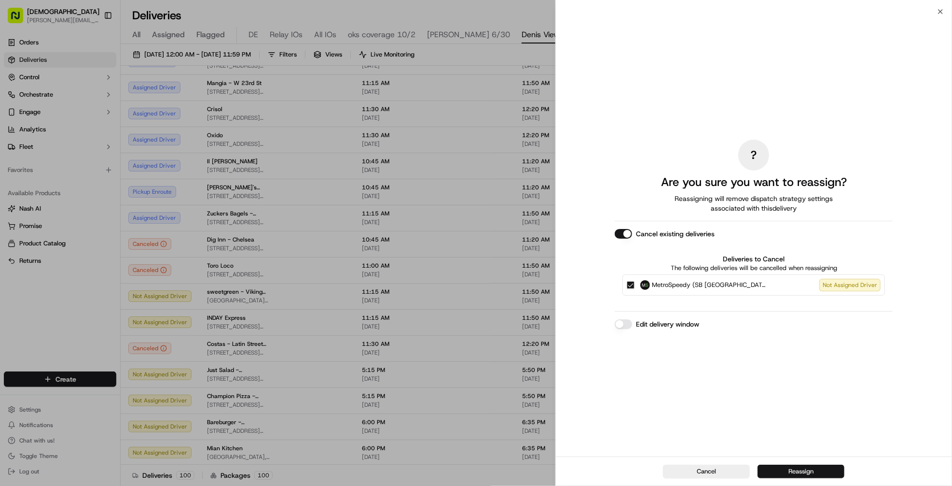
click at [770, 473] on button "Reassign" at bounding box center [801, 471] width 87 height 14
click at [460, 325] on td at bounding box center [474, 322] width 79 height 26
click at [773, 474] on button "Reassign" at bounding box center [801, 471] width 87 height 14
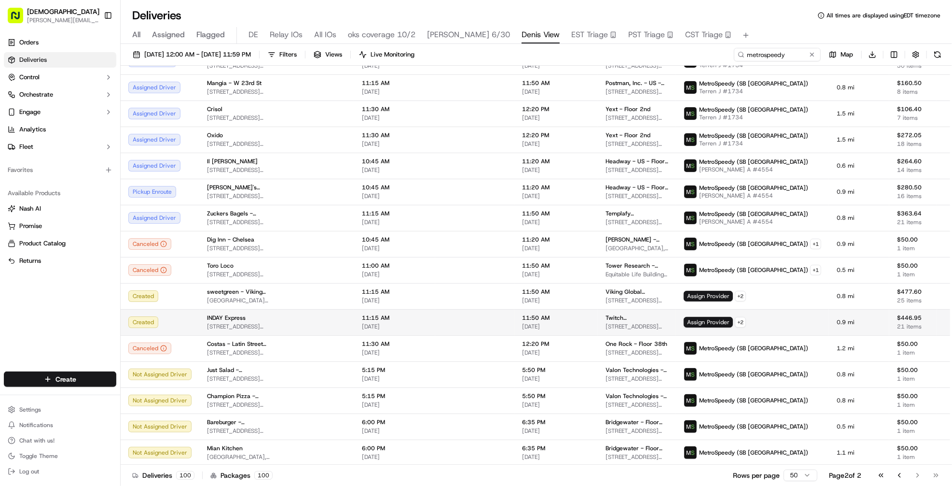
click at [465, 310] on td at bounding box center [474, 322] width 79 height 26
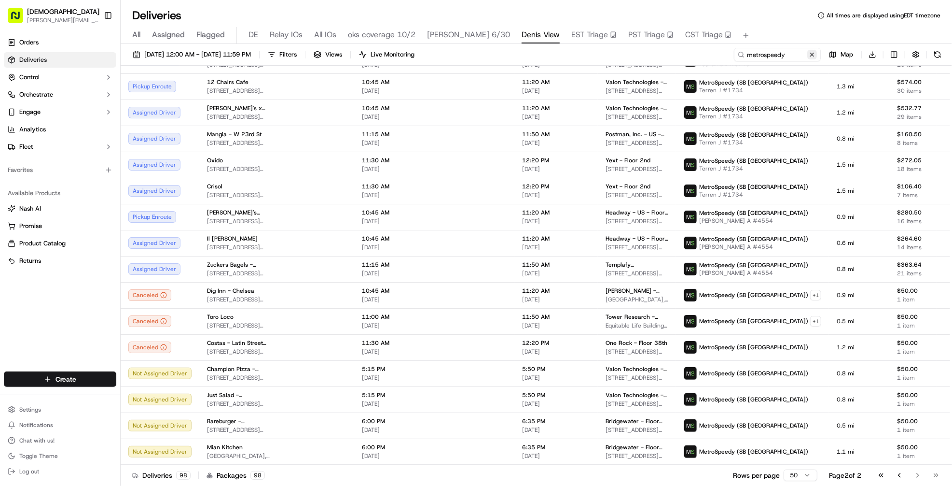
scroll to position [871, 0]
click at [816, 56] on button at bounding box center [812, 55] width 10 height 10
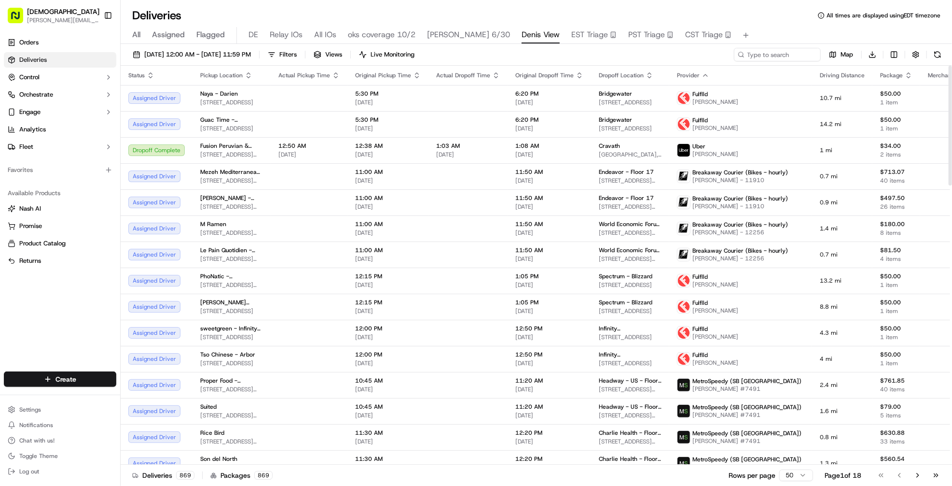
click at [677, 73] on span "Provider" at bounding box center [688, 75] width 23 height 8
click at [702, 75] on icon "button" at bounding box center [706, 75] width 8 height 8
click at [681, 97] on button "Provider (Z-A)" at bounding box center [680, 101] width 81 height 12
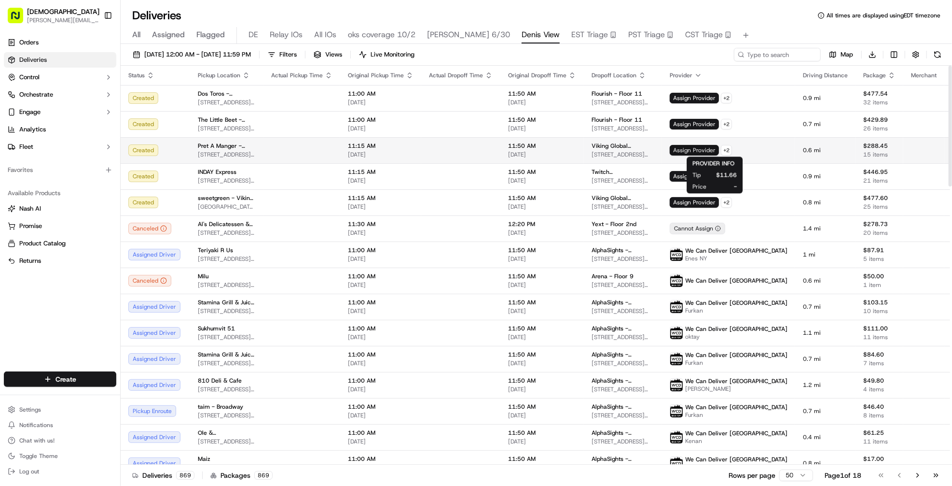
click at [719, 150] on span "Assign Provider" at bounding box center [694, 150] width 49 height 11
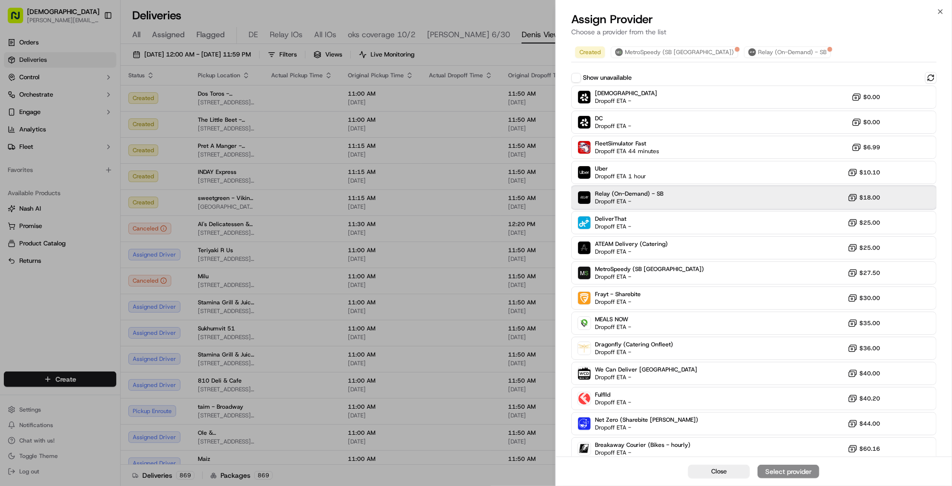
click at [719, 193] on div "Relay (On-Demand) - SB Dropoff ETA - $18.00" at bounding box center [753, 197] width 365 height 23
click at [808, 470] on div "Assign Provider" at bounding box center [788, 471] width 47 height 10
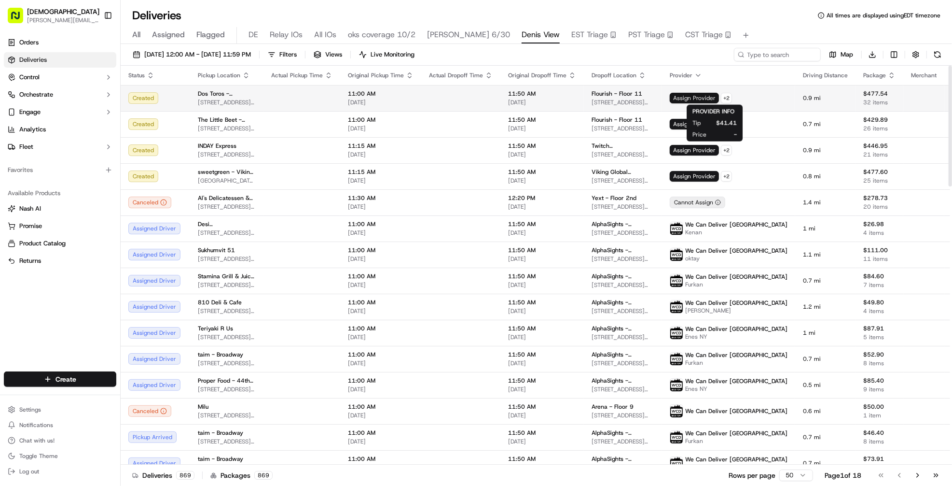
click at [708, 101] on span "Assign Provider" at bounding box center [694, 98] width 49 height 11
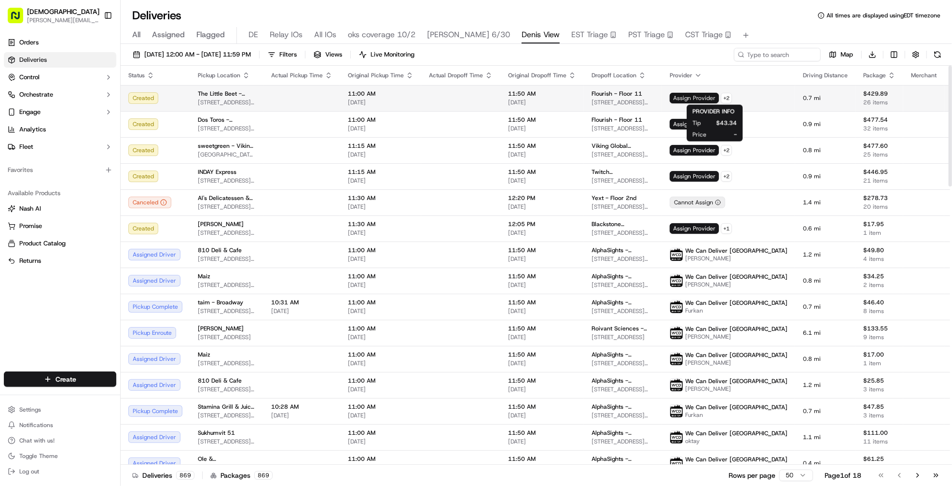
click at [719, 98] on span "Assign Provider" at bounding box center [694, 98] width 49 height 11
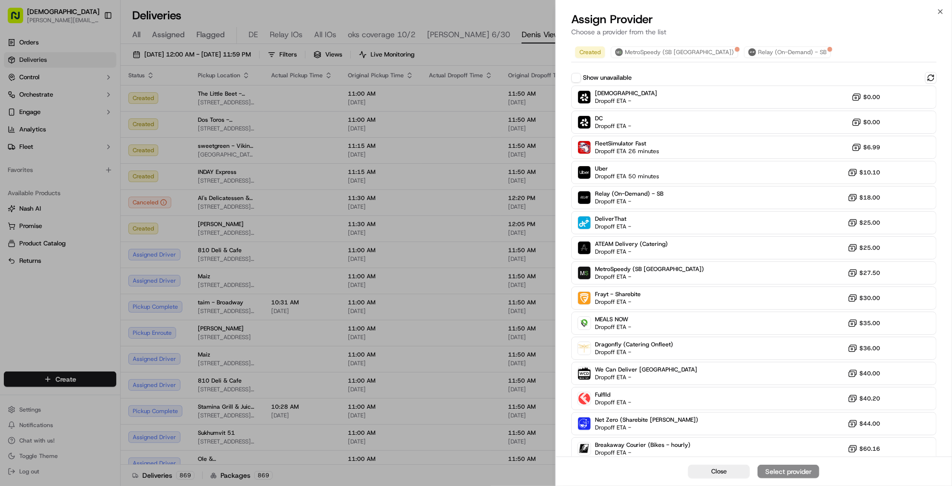
click at [544, 56] on div "09/18/2025 12:00 AM - 09/18/2025 11:59 PM Filters Views Live Monitoring Map Dow…" at bounding box center [537, 57] width 832 height 18
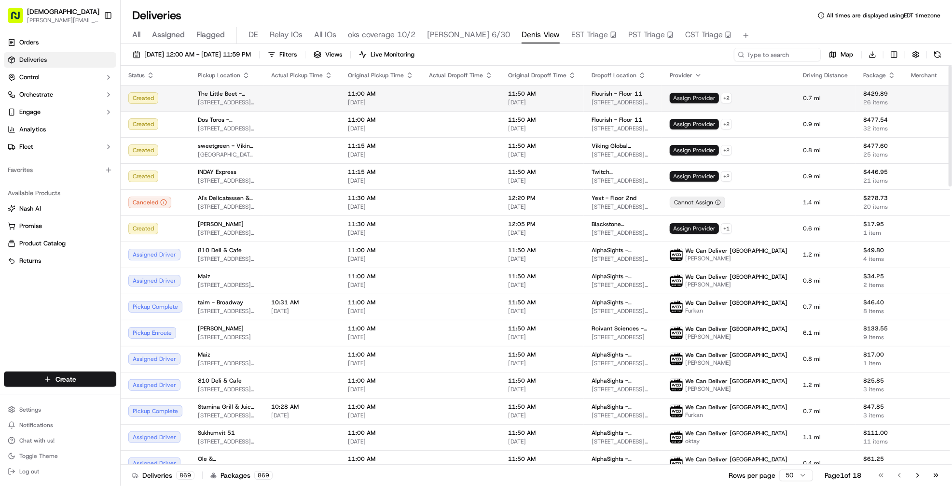
click at [694, 96] on span "Assign Provider" at bounding box center [694, 98] width 49 height 11
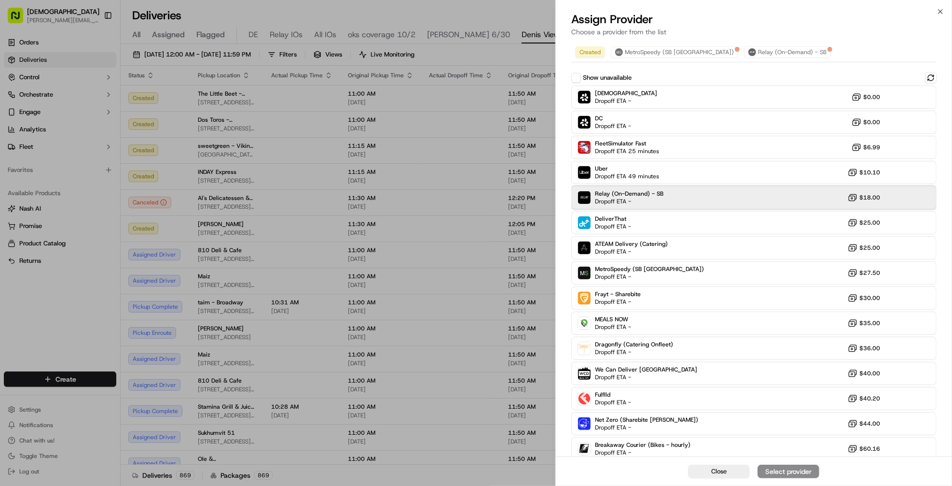
click at [717, 200] on div "Relay (On-Demand) - SB Dropoff ETA - $18.00" at bounding box center [753, 197] width 365 height 23
click at [796, 471] on div "Assign Provider" at bounding box center [788, 471] width 47 height 10
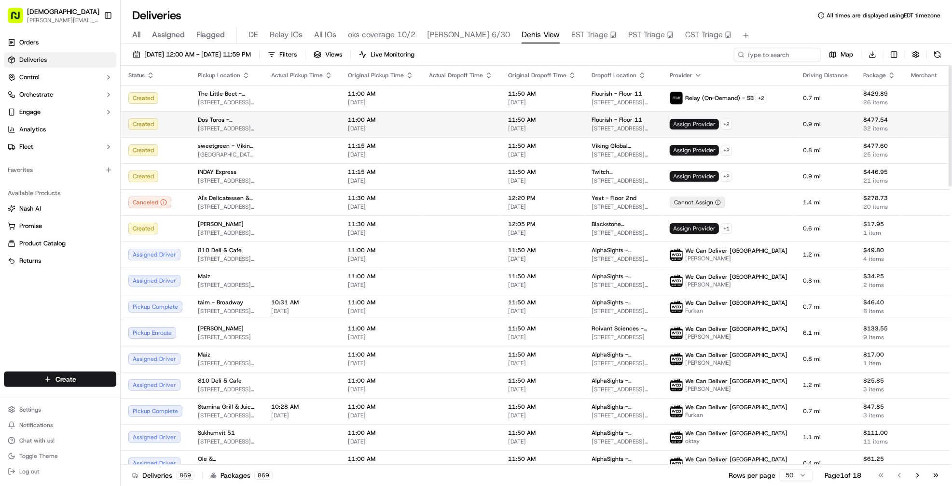
click at [698, 125] on span "Assign Provider" at bounding box center [694, 124] width 49 height 11
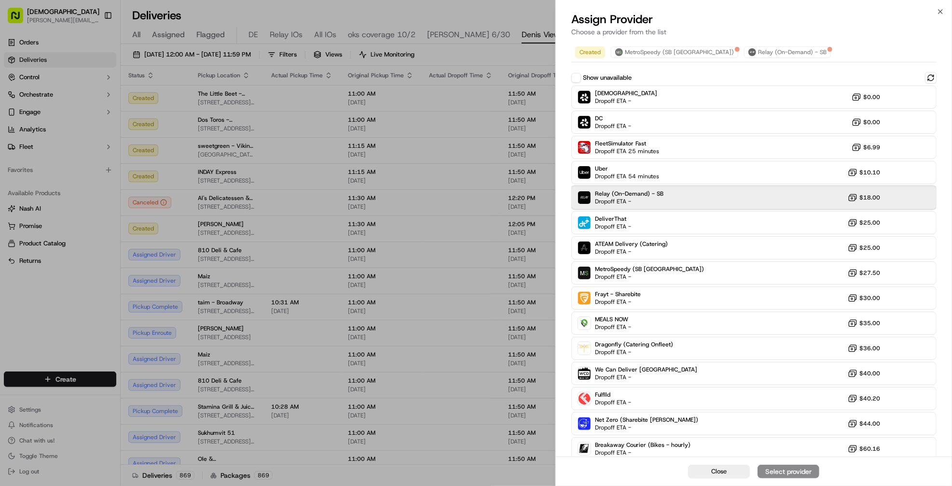
click at [696, 191] on div "Relay (On-Demand) - SB Dropoff ETA - $18.00" at bounding box center [753, 197] width 365 height 23
click at [797, 469] on div "Assign Provider" at bounding box center [788, 471] width 47 height 10
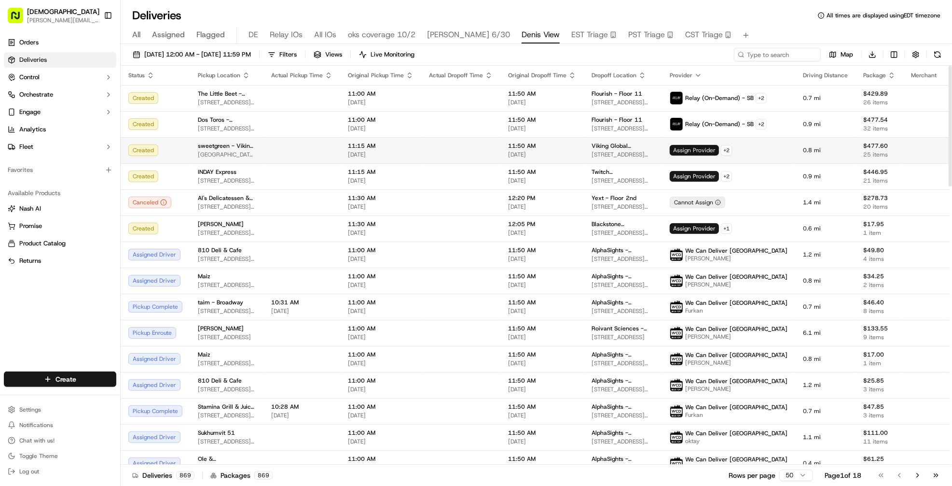
click at [674, 149] on span "Assign Provider" at bounding box center [694, 150] width 49 height 11
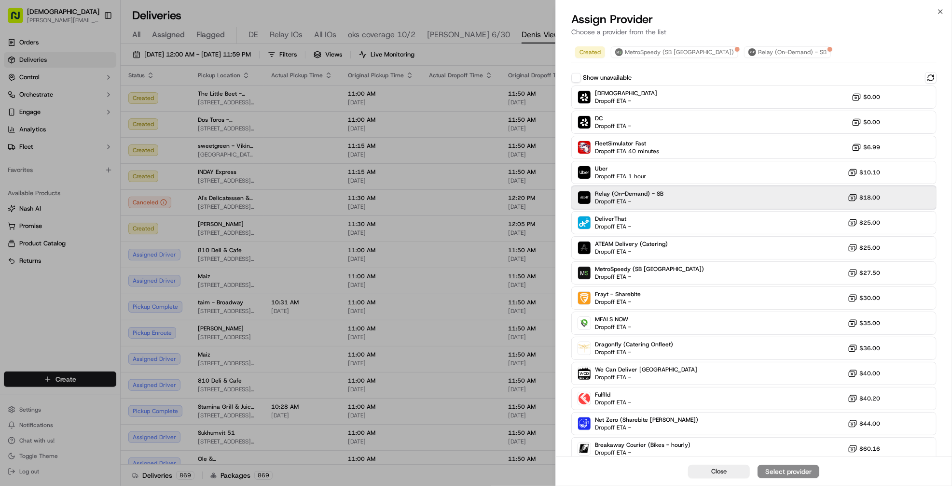
click at [740, 198] on div "Relay (On-Demand) - SB Dropoff ETA - $18.00" at bounding box center [753, 197] width 365 height 23
click at [802, 469] on div "Assign Provider" at bounding box center [788, 471] width 47 height 10
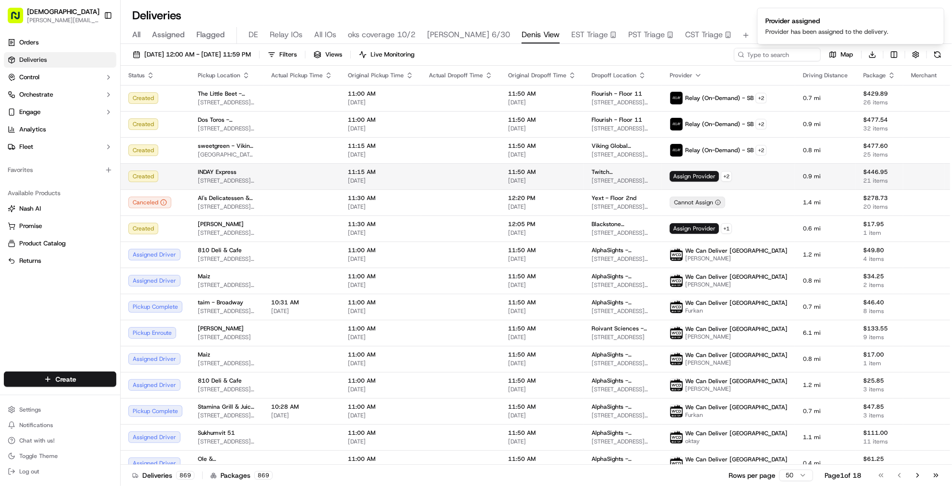
click at [662, 171] on td "Twitch (USA) - Floor 11th 450 Park Ave S, New York, NY 10016, USA" at bounding box center [623, 176] width 78 height 26
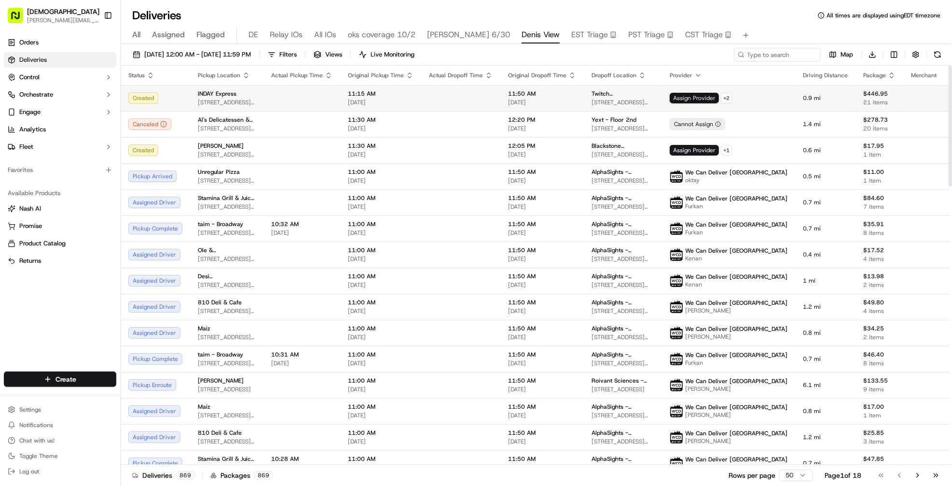
click at [691, 97] on span "Assign Provider" at bounding box center [694, 98] width 49 height 11
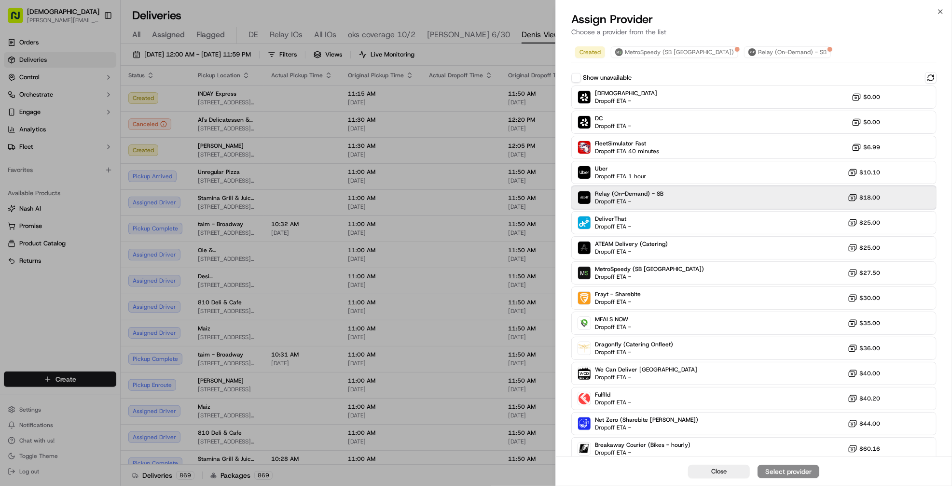
click at [713, 195] on div "Relay (On-Demand) - SB Dropoff ETA - $18.00" at bounding box center [753, 197] width 365 height 23
click at [782, 470] on div "Assign Provider" at bounding box center [788, 471] width 47 height 10
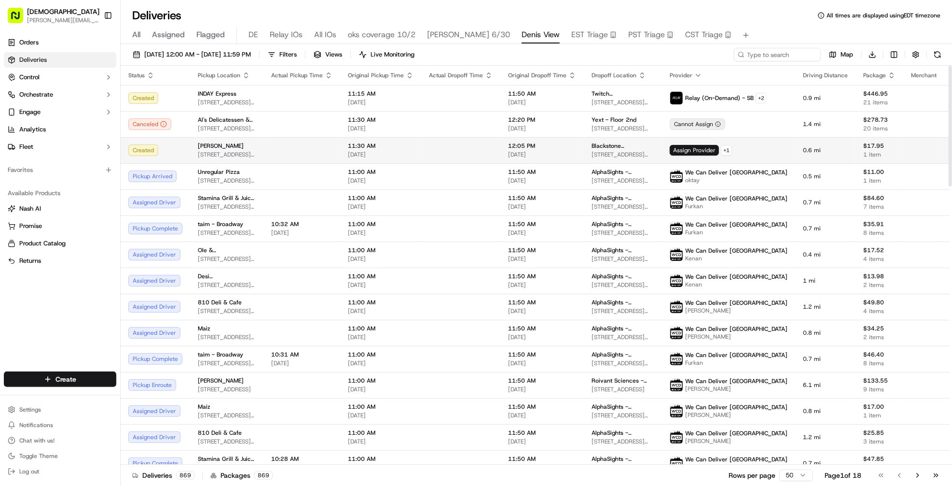
click at [459, 151] on td at bounding box center [460, 150] width 79 height 26
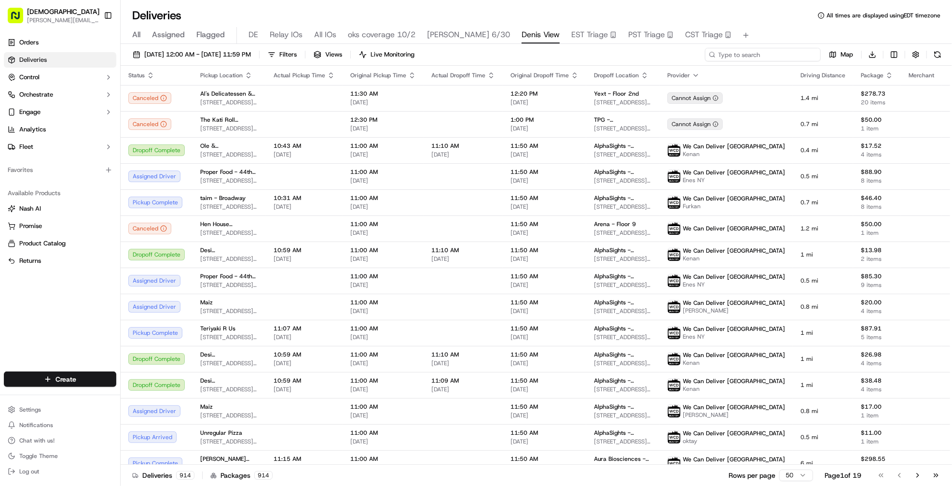
click at [775, 56] on input at bounding box center [763, 55] width 116 height 14
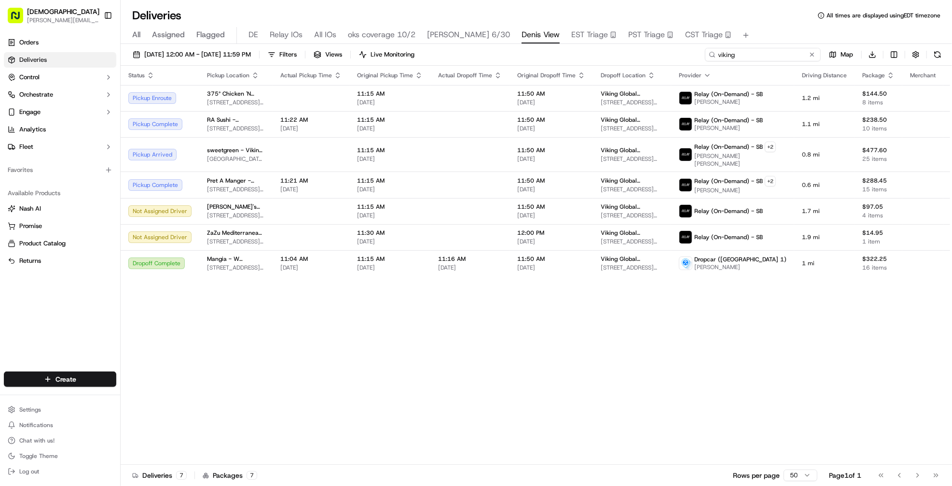
click at [759, 59] on input "viking" at bounding box center [763, 55] width 116 height 14
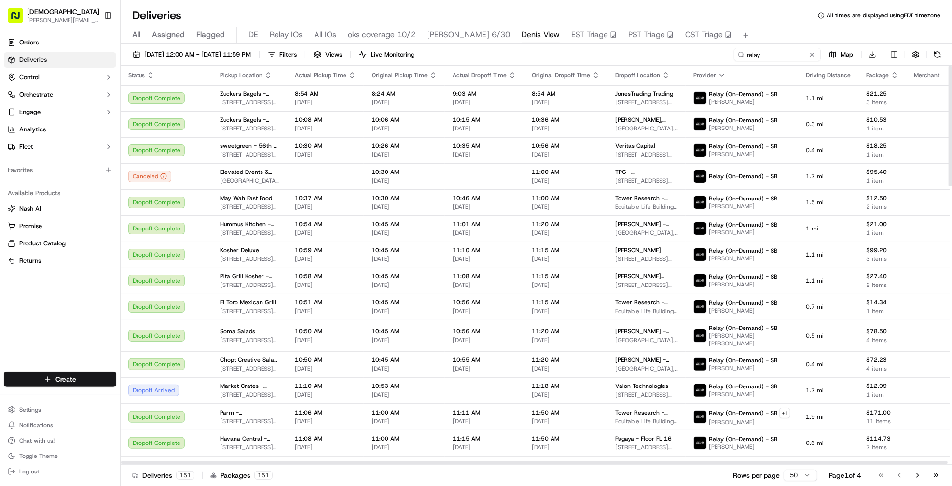
click at [871, 73] on th "Package" at bounding box center [883, 75] width 48 height 19
click at [891, 75] on icon "button" at bounding box center [895, 75] width 8 height 8
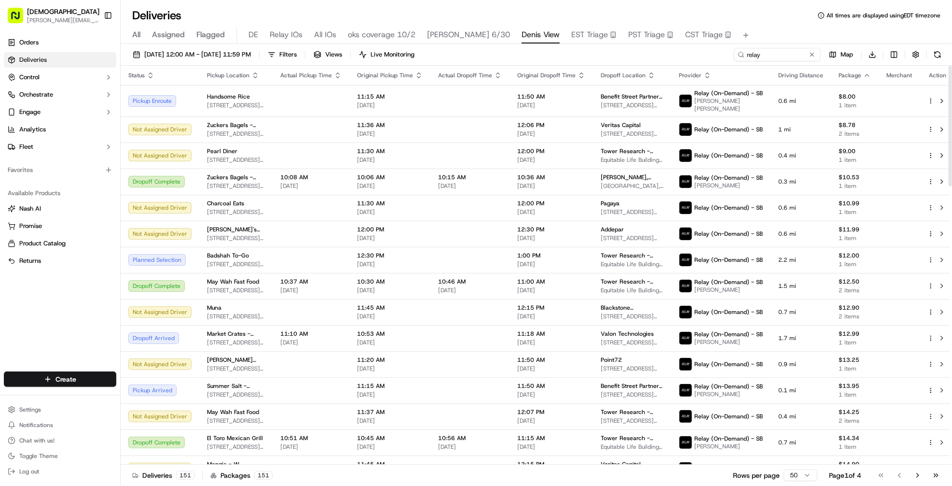
click at [865, 76] on icon "button" at bounding box center [867, 75] width 8 height 8
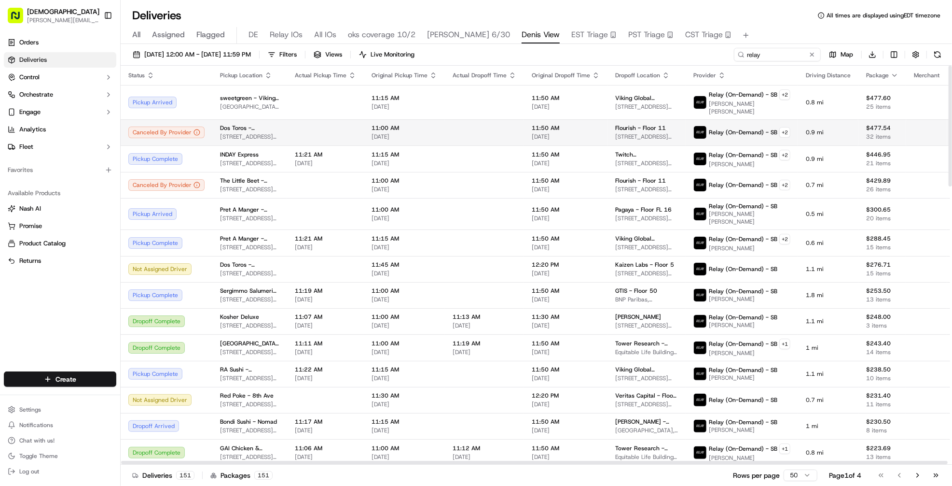
click at [471, 133] on td at bounding box center [484, 132] width 79 height 26
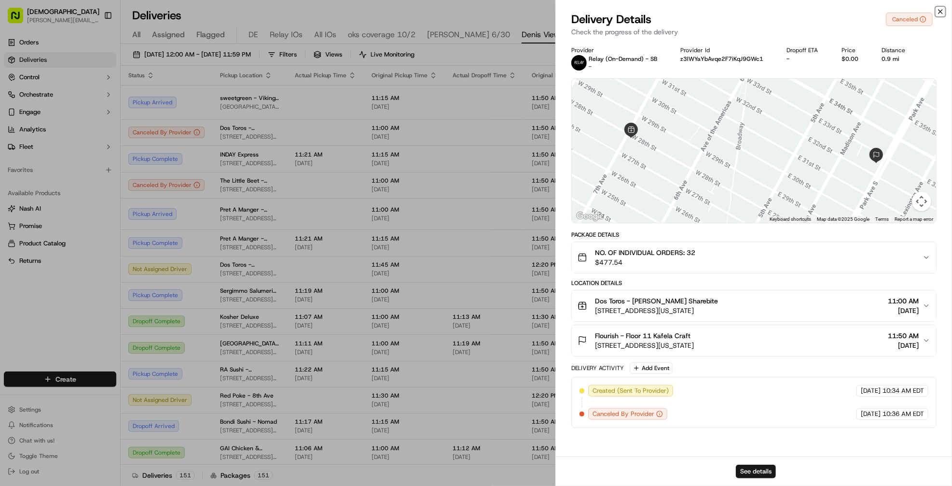
click at [940, 13] on icon "button" at bounding box center [941, 12] width 8 height 8
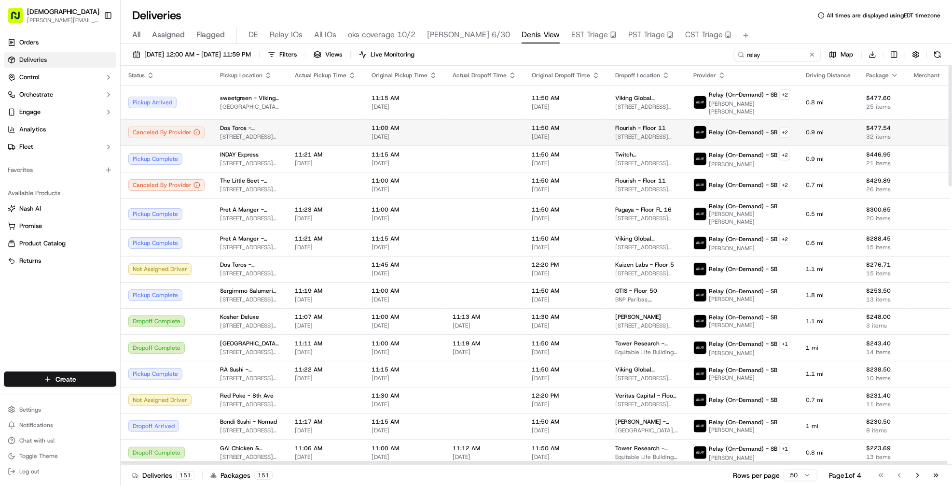
click at [464, 121] on td at bounding box center [484, 132] width 79 height 26
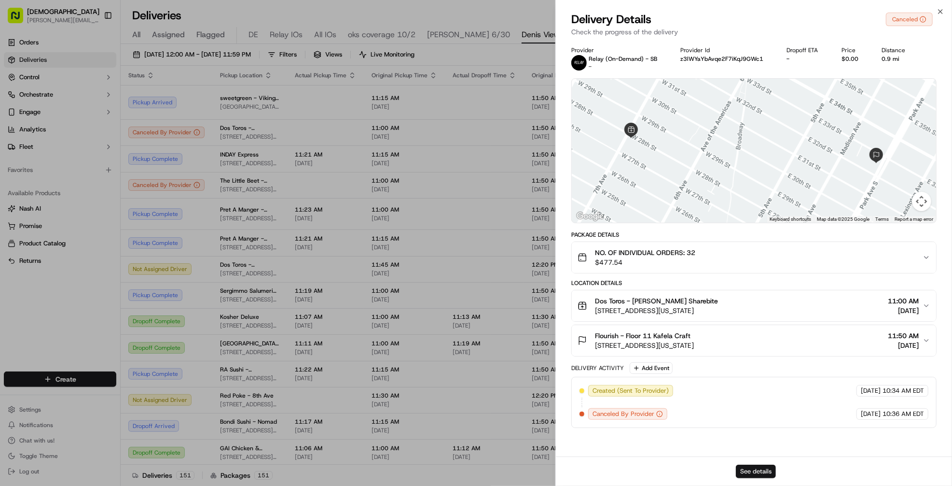
click at [746, 468] on button "See details" at bounding box center [756, 471] width 40 height 14
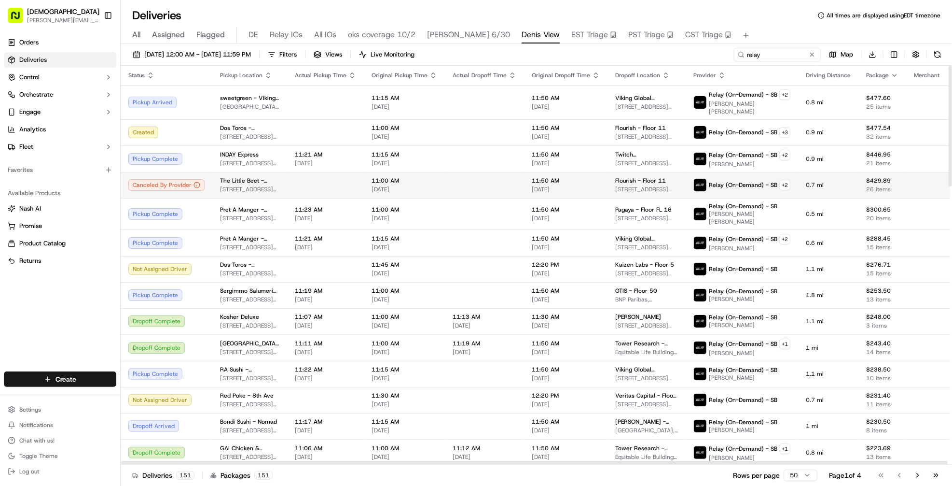
click at [457, 181] on td at bounding box center [484, 185] width 79 height 26
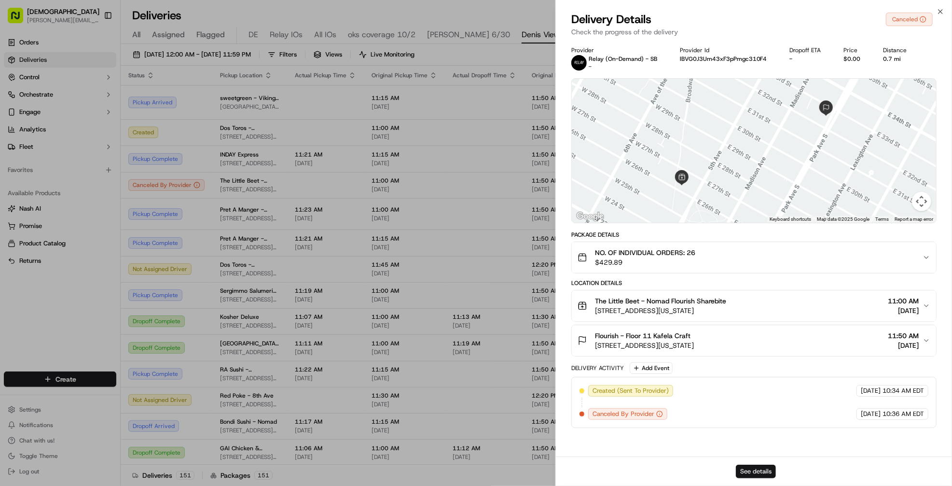
click at [763, 468] on button "See details" at bounding box center [756, 471] width 40 height 14
click at [0, 0] on body "Sharebite denis@sharebite.com Toggle Sidebar Orders Deliveries Control Orchestr…" at bounding box center [476, 243] width 952 height 486
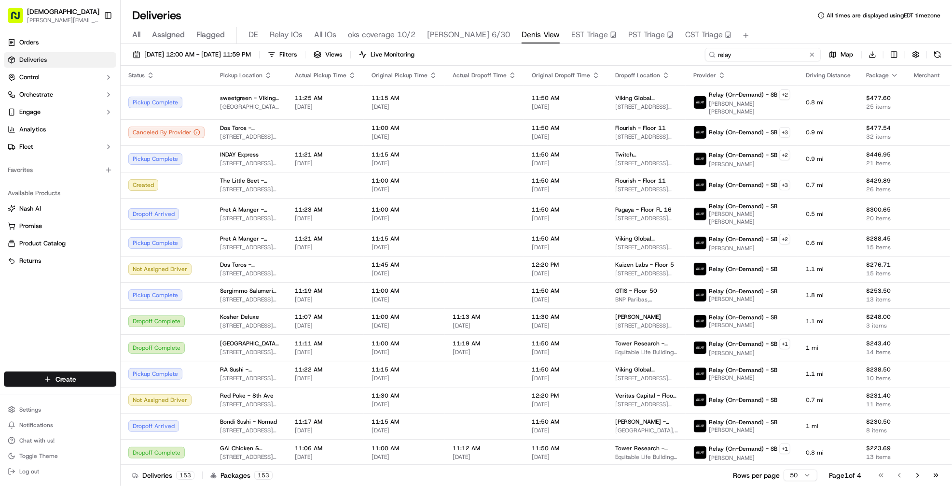
click at [779, 58] on input "relay" at bounding box center [763, 55] width 116 height 14
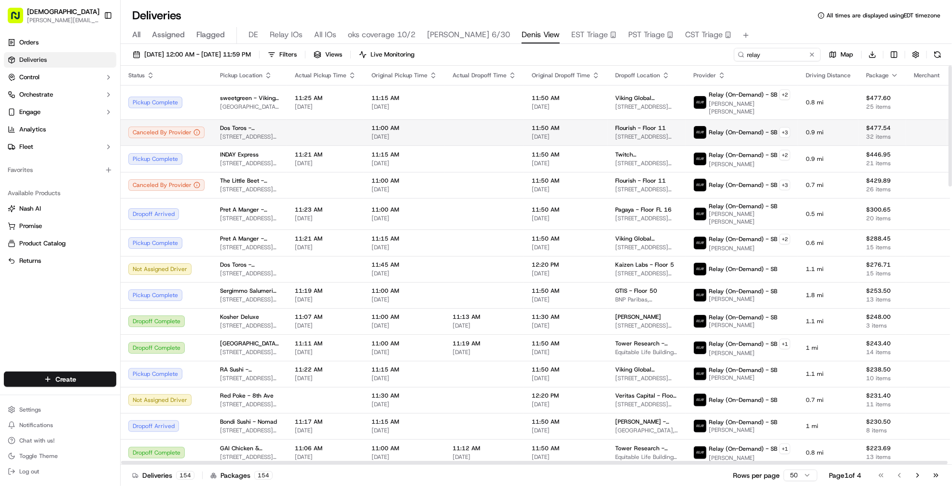
click at [448, 123] on td at bounding box center [484, 132] width 79 height 26
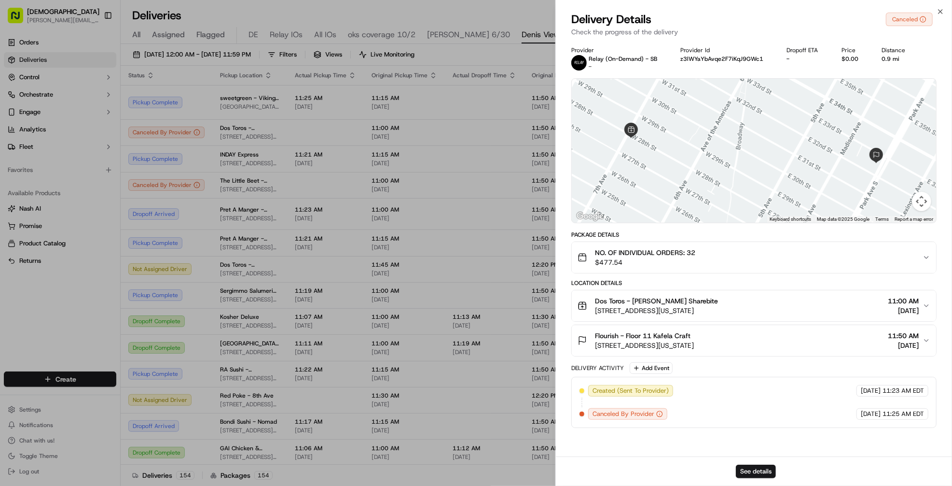
click at [805, 352] on button "Flourish - Floor 11 Kafela Craft 2 Park Ave, New York, NY 10016, USA 11:50 AM 0…" at bounding box center [754, 340] width 364 height 31
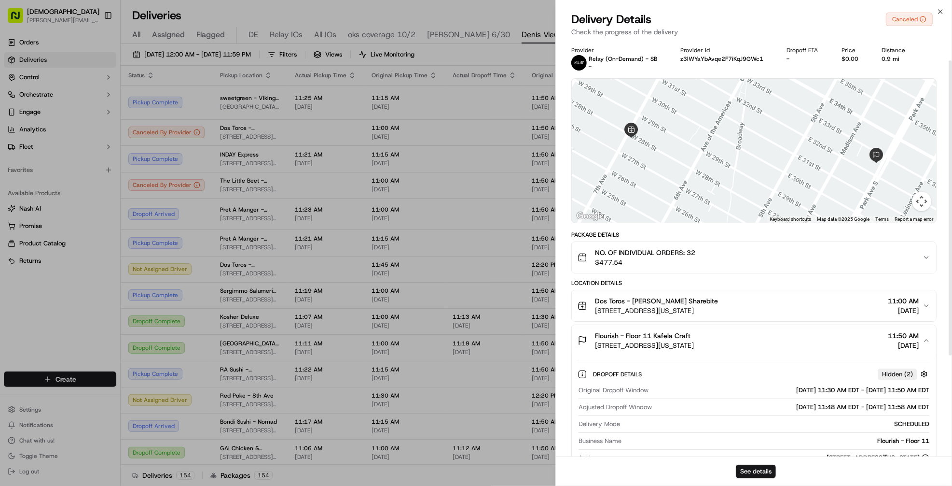
scroll to position [124, 0]
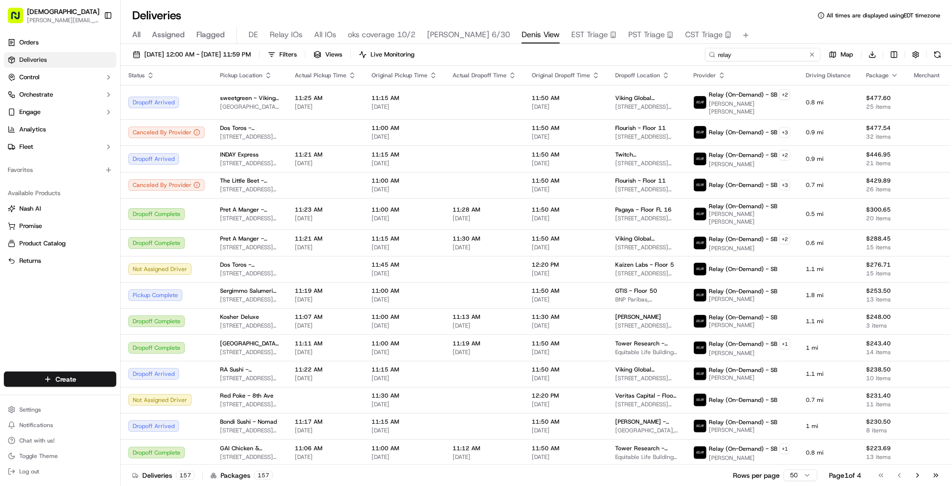
click at [776, 52] on input "relay" at bounding box center [763, 55] width 116 height 14
type input "viking"
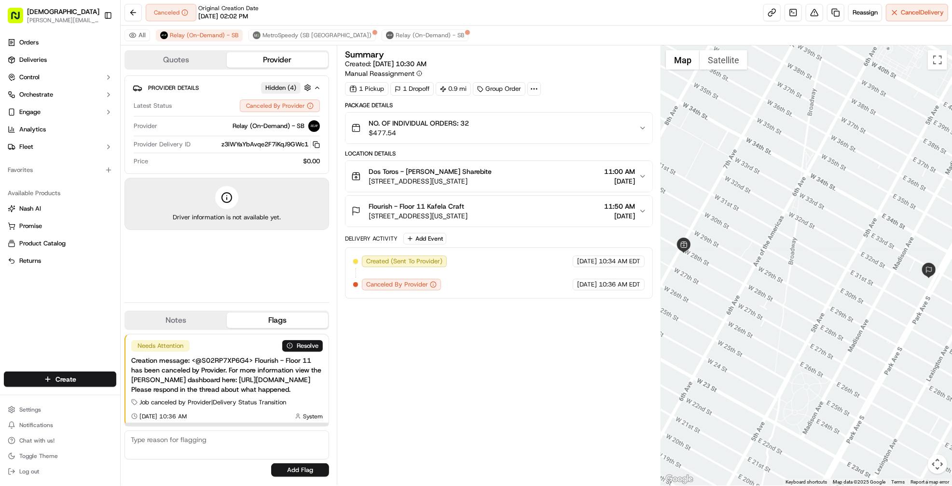
click at [241, 384] on div "Creation message: <@S02RP7XP6G4> Flourish - Floor 11 has been canceled by Provi…" at bounding box center [227, 374] width 192 height 39
click at [406, 335] on div "Summary Created: 09/18/2025 10:30 AM Manual Reassignment 1 Pickup 1 Dropoff 0.9…" at bounding box center [499, 265] width 308 height 430
click at [855, 18] on button "Reassign" at bounding box center [865, 12] width 34 height 17
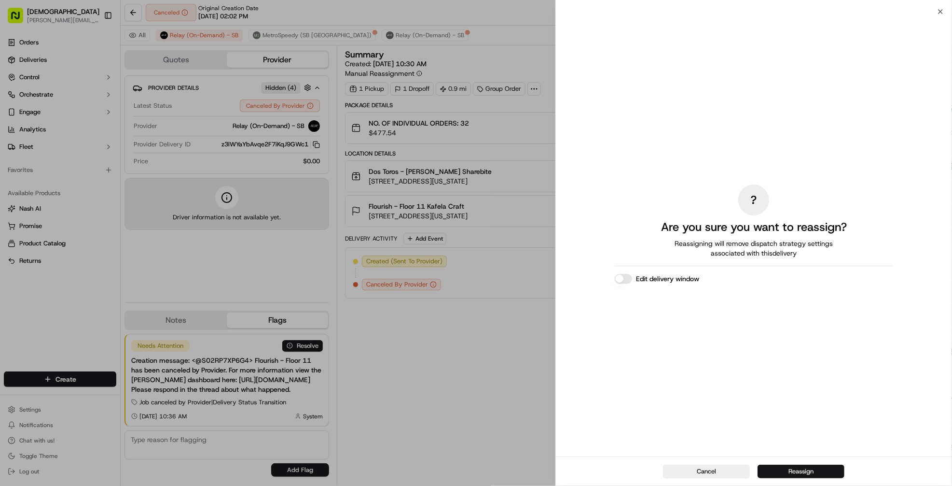
click at [781, 474] on button "Reassign" at bounding box center [801, 471] width 87 height 14
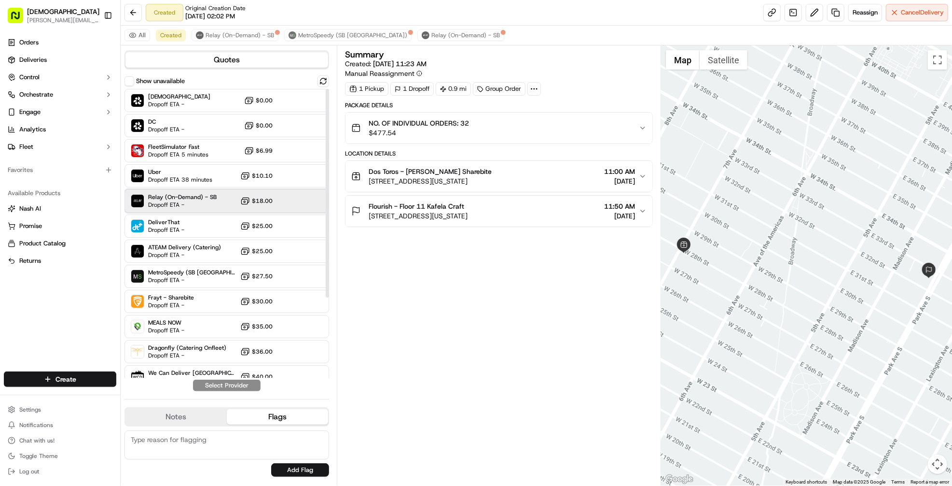
click at [189, 203] on span "Dropoff ETA -" at bounding box center [182, 205] width 68 height 8
click at [222, 387] on button "Assign Provider" at bounding box center [227, 385] width 69 height 12
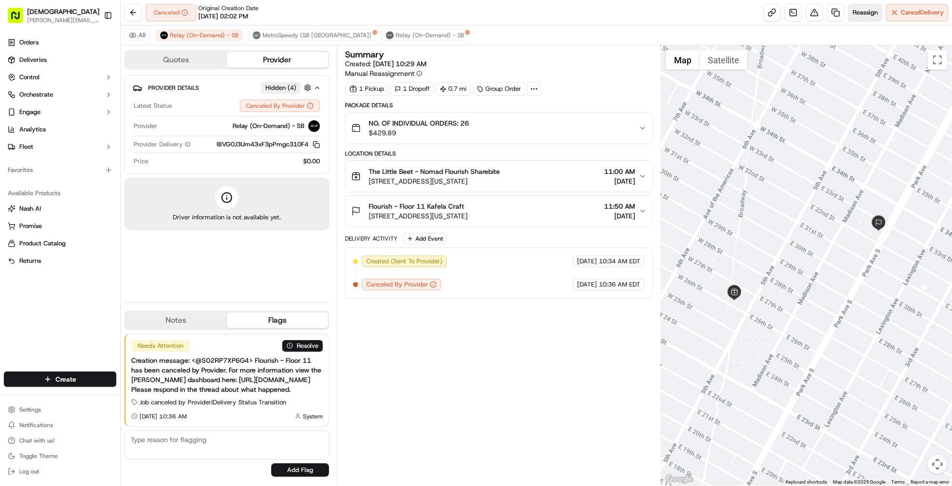
click at [856, 11] on span "Reassign" at bounding box center [865, 12] width 25 height 9
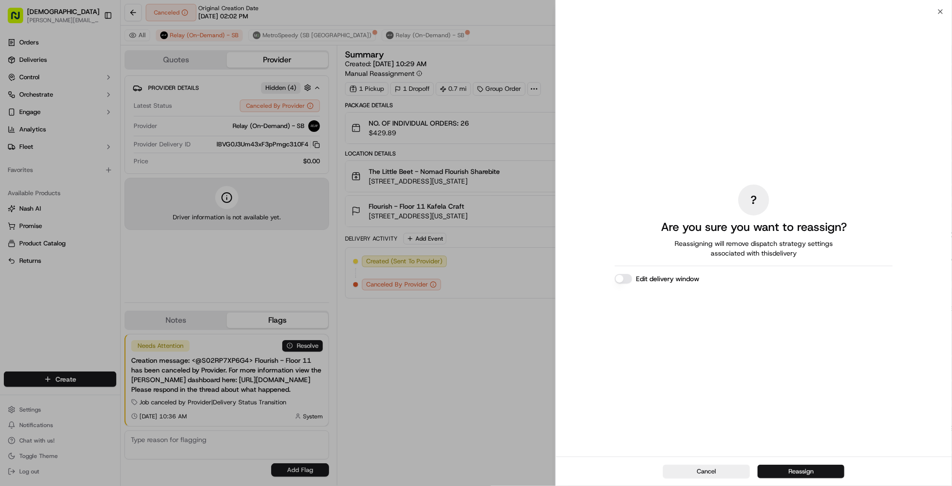
click at [771, 467] on button "Reassign" at bounding box center [801, 471] width 87 height 14
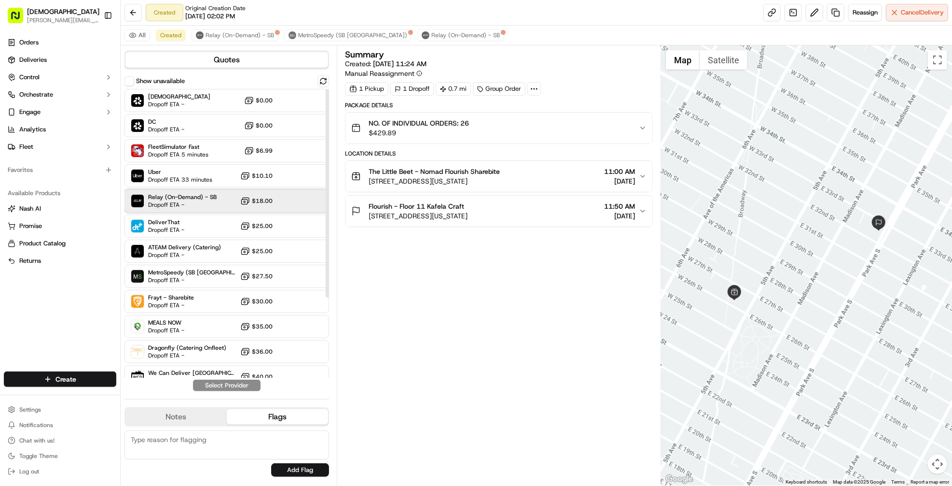
click at [221, 206] on div "Relay (On-Demand) - SB Dropoff ETA - $18.00" at bounding box center [227, 200] width 205 height 23
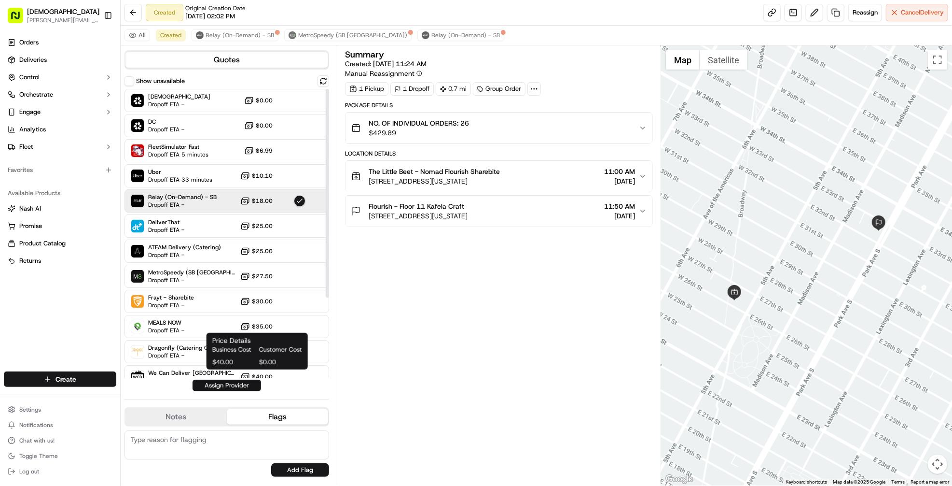
click at [241, 379] on button "Assign Provider" at bounding box center [227, 385] width 69 height 12
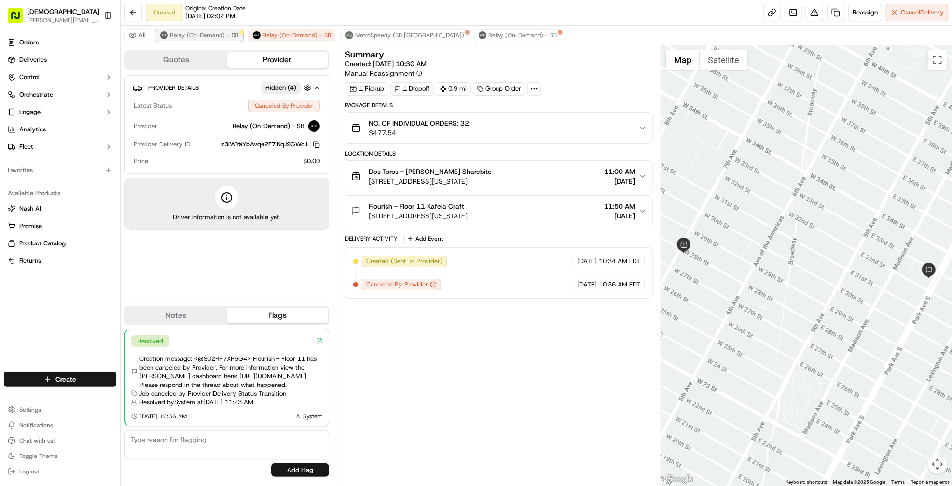
click at [225, 30] on button "Relay (On-Demand) - SB" at bounding box center [199, 35] width 87 height 12
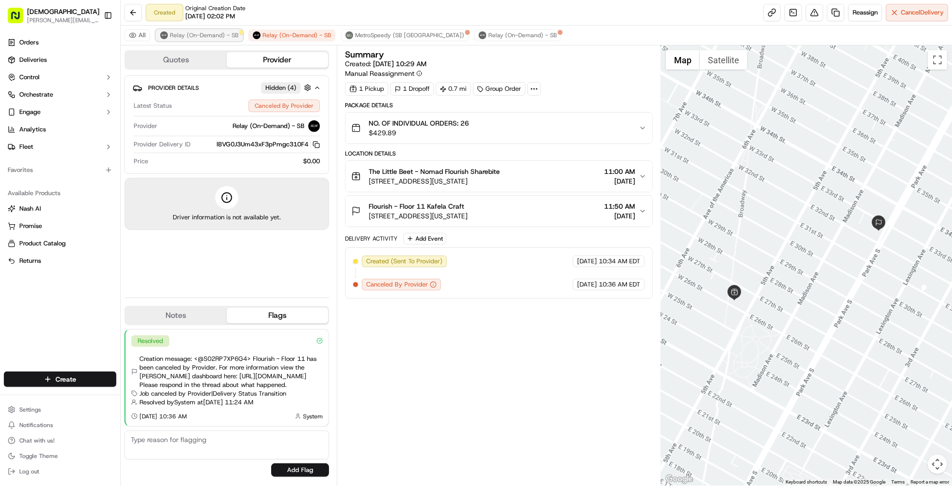
click at [221, 40] on button "Relay (On-Demand) - SB" at bounding box center [199, 35] width 87 height 12
